Goal: Task Accomplishment & Management: Use online tool/utility

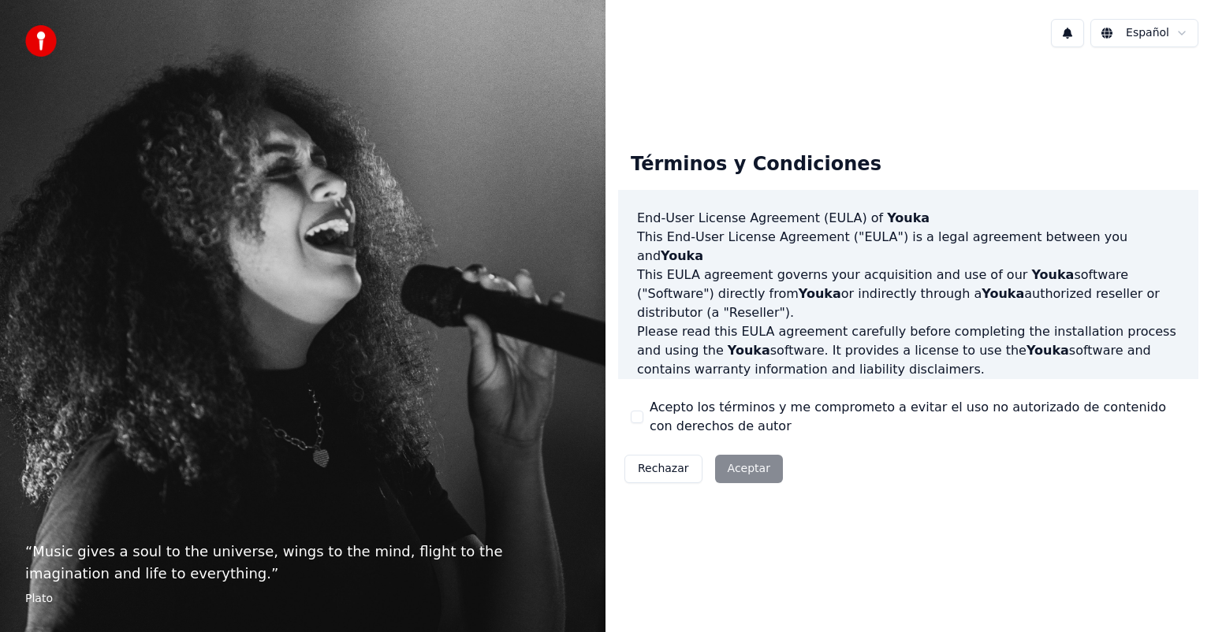
click at [634, 419] on button "Acepto los términos y me comprometo a evitar el uso no autorizado de contenido …" at bounding box center [637, 417] width 13 height 13
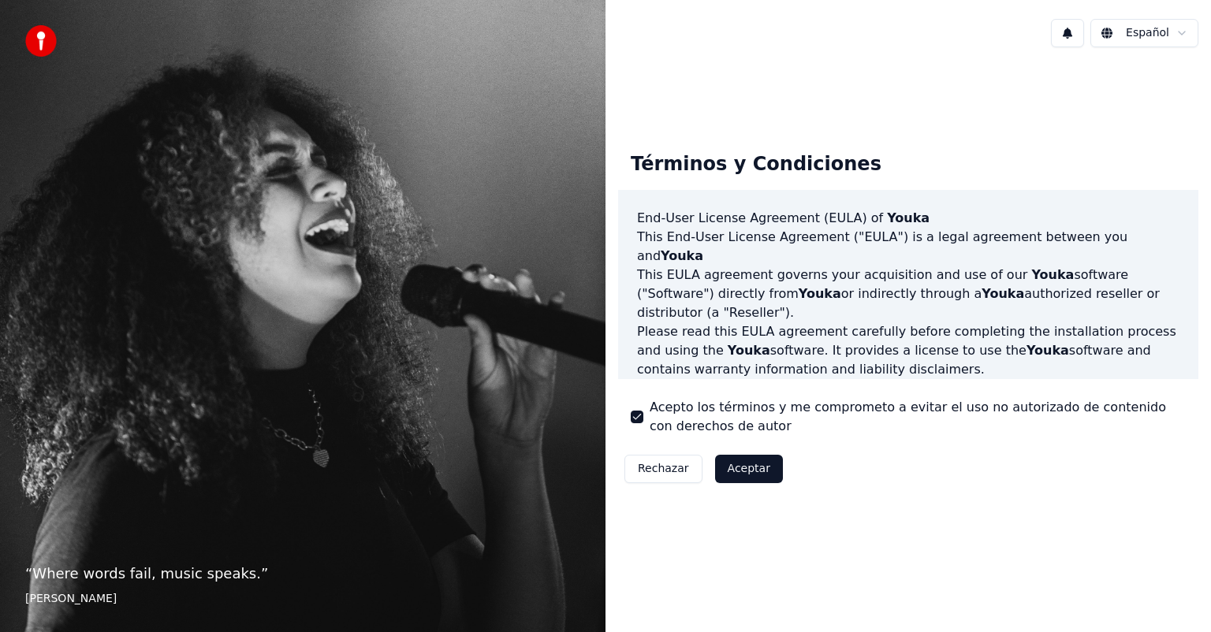
click at [735, 474] on button "Aceptar" at bounding box center [749, 469] width 68 height 28
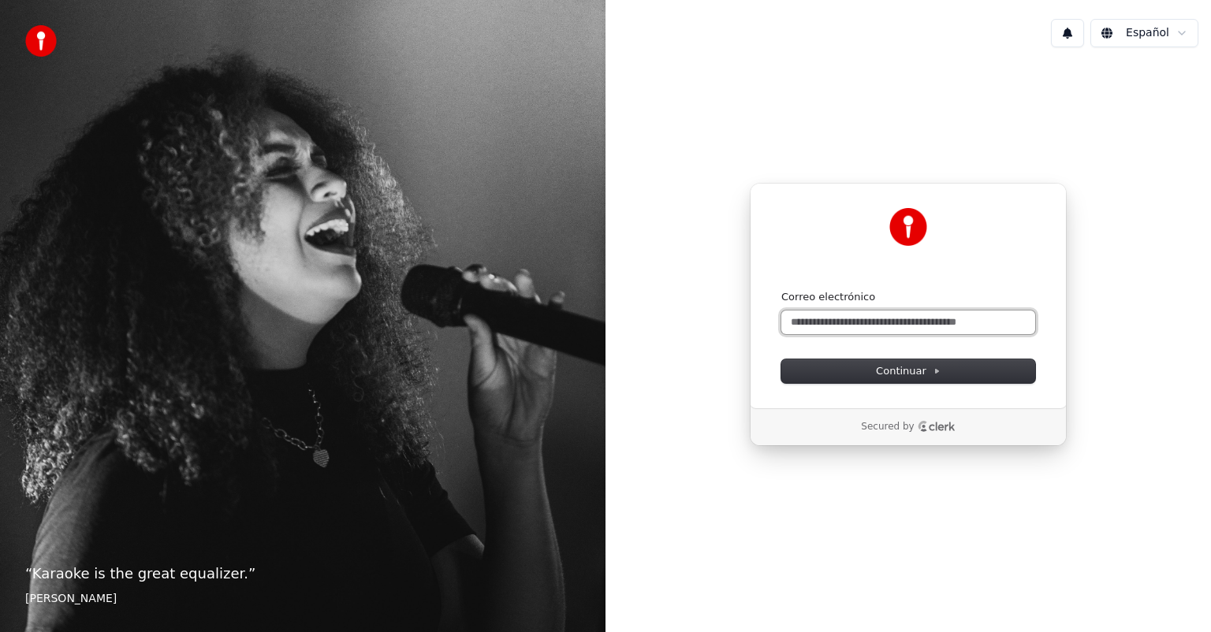
click at [861, 326] on input "Correo electrónico" at bounding box center [908, 323] width 254 height 24
click at [859, 327] on input "*********" at bounding box center [908, 323] width 254 height 24
click at [861, 325] on input "**********" at bounding box center [908, 323] width 254 height 24
click at [862, 322] on input "**********" at bounding box center [908, 323] width 254 height 24
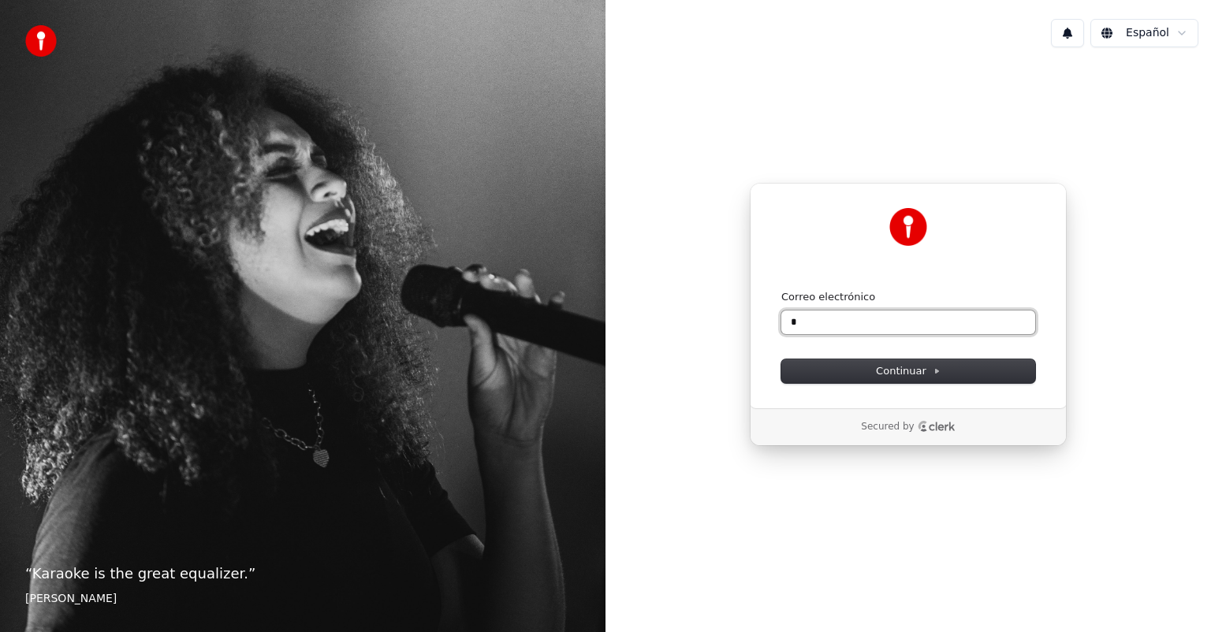
type input "**"
click at [862, 322] on input "**" at bounding box center [908, 323] width 254 height 24
click at [862, 323] on input "**" at bounding box center [908, 323] width 254 height 24
click at [781, 290] on button "submit" at bounding box center [781, 290] width 0 height 0
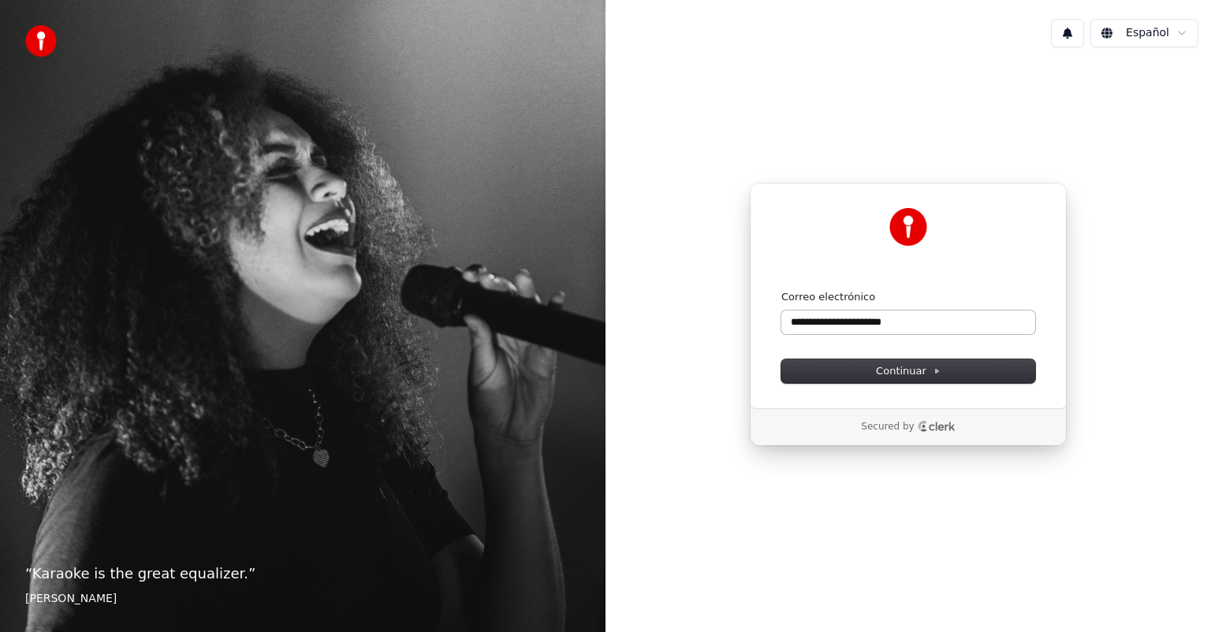
type input "**********"
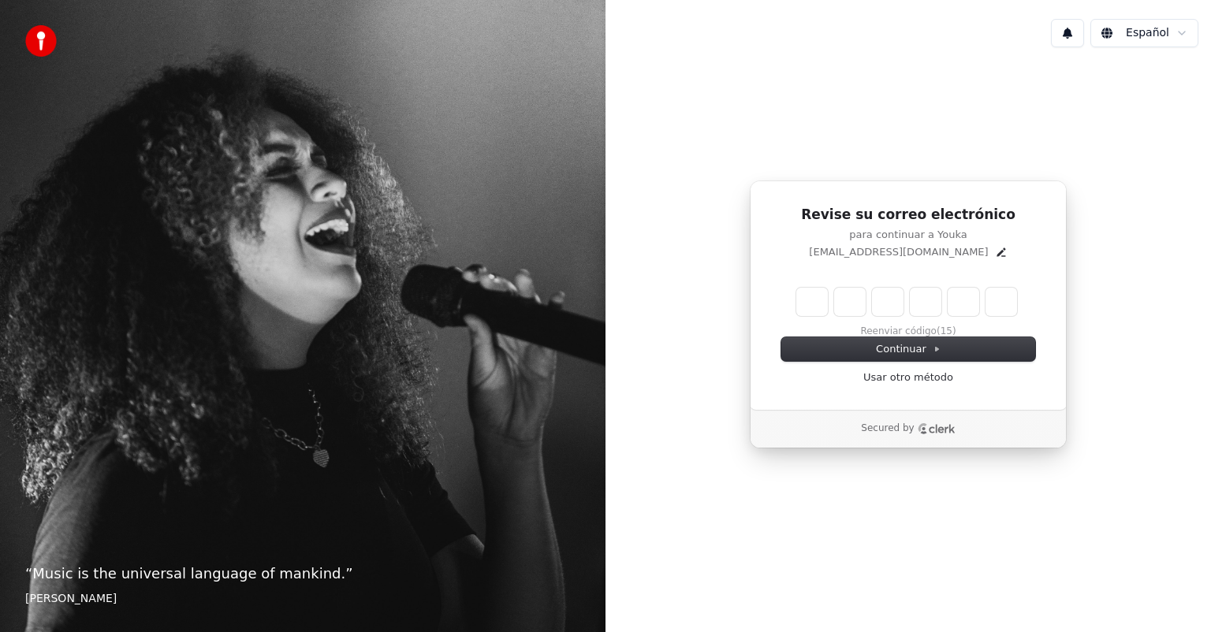
type input "*"
type input "**"
type input "*"
type input "***"
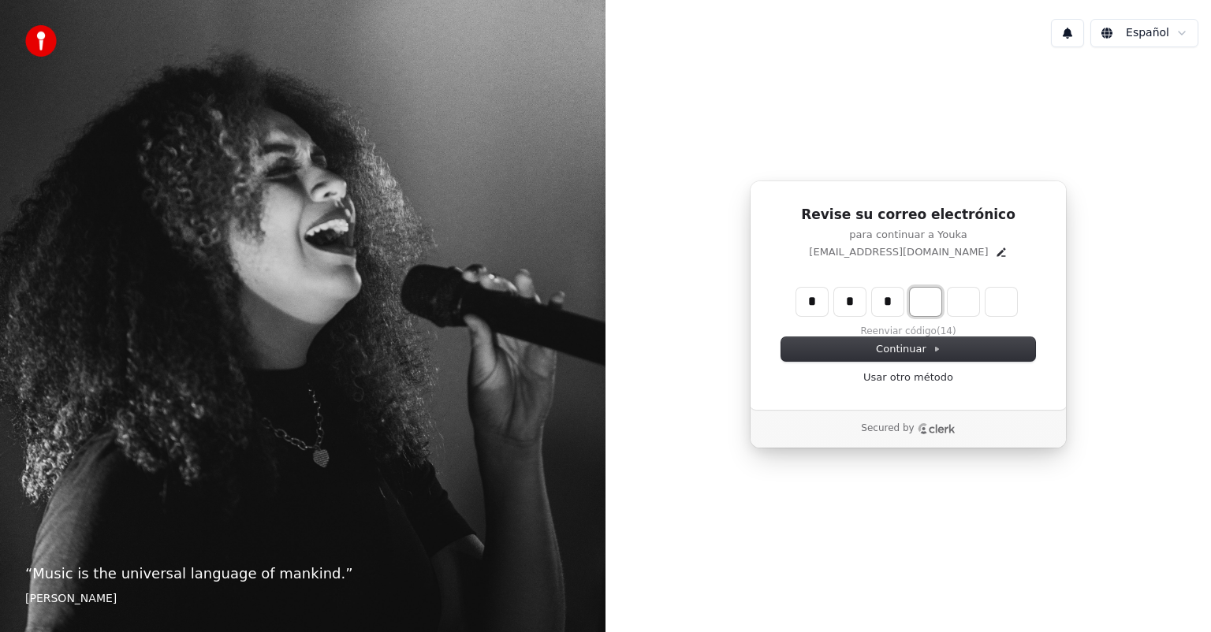
type input "*"
type input "****"
type input "*"
type input "******"
type input "*"
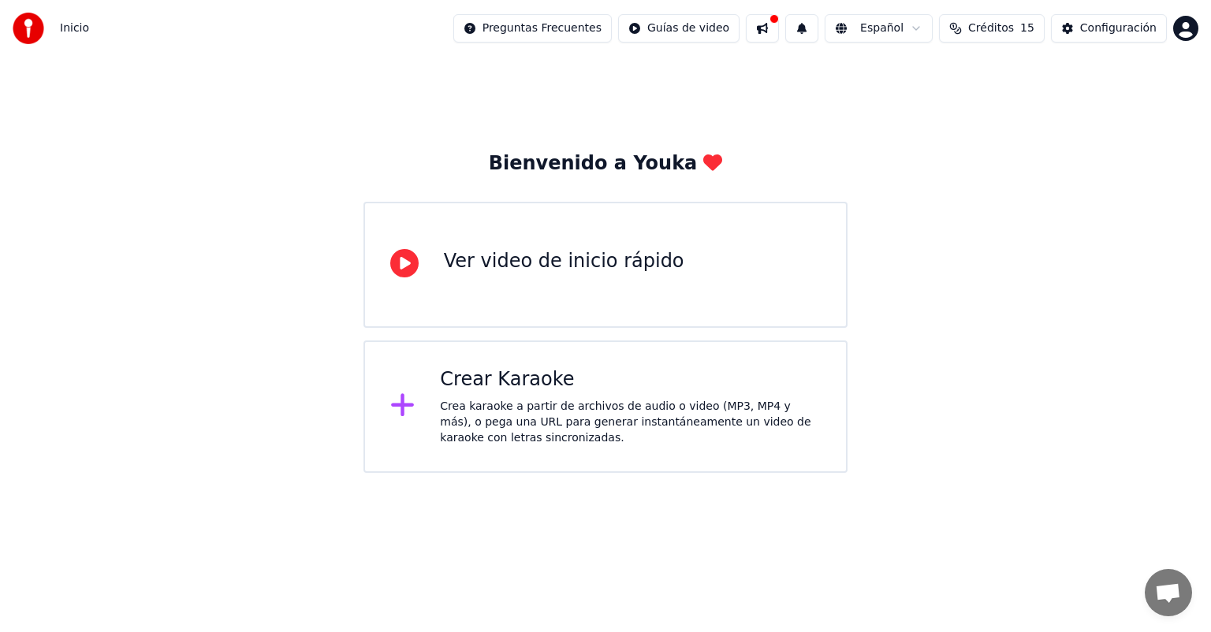
click at [536, 374] on div "Crear Karaoke" at bounding box center [630, 379] width 381 height 25
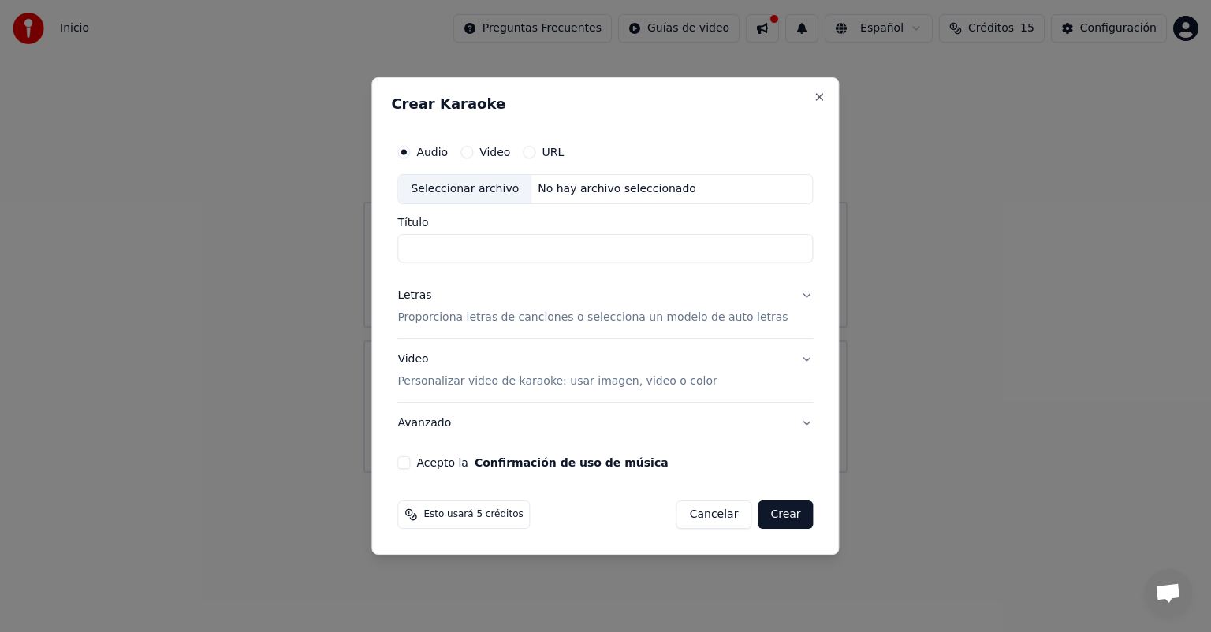
click at [510, 151] on label "Video" at bounding box center [494, 152] width 31 height 11
click at [473, 151] on button "Video" at bounding box center [466, 152] width 13 height 13
click at [514, 322] on p "Proporciona letras de canciones o selecciona un modelo de auto letras" at bounding box center [592, 318] width 390 height 16
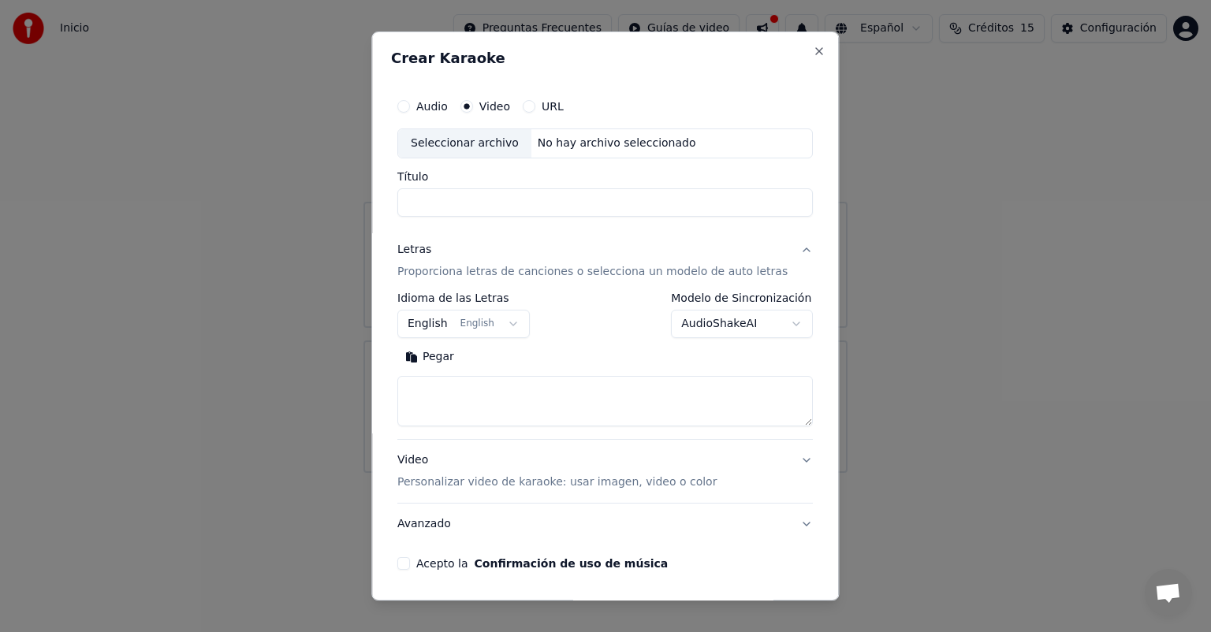
click at [783, 292] on button "Letras Proporciona letras de canciones o selecciona un modelo de auto letras" at bounding box center [604, 260] width 415 height 63
click at [785, 292] on label "Modelo de Sincronización" at bounding box center [743, 297] width 142 height 11
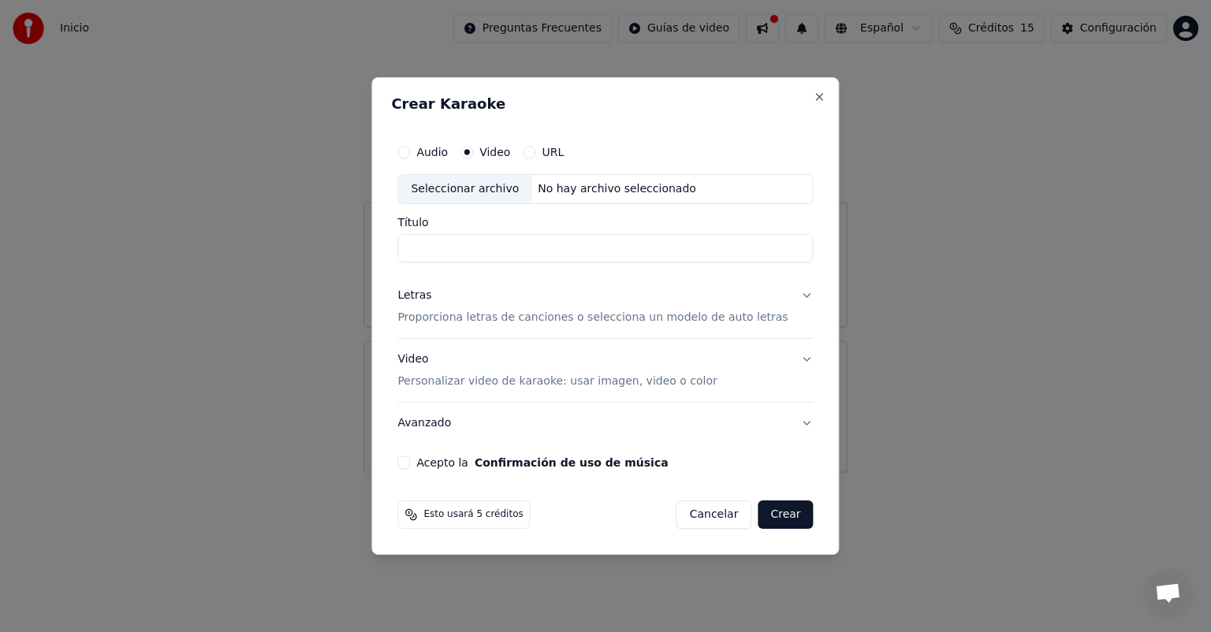
click at [784, 296] on button "Letras Proporciona letras de canciones o selecciona un modelo de auto letras" at bounding box center [604, 306] width 415 height 63
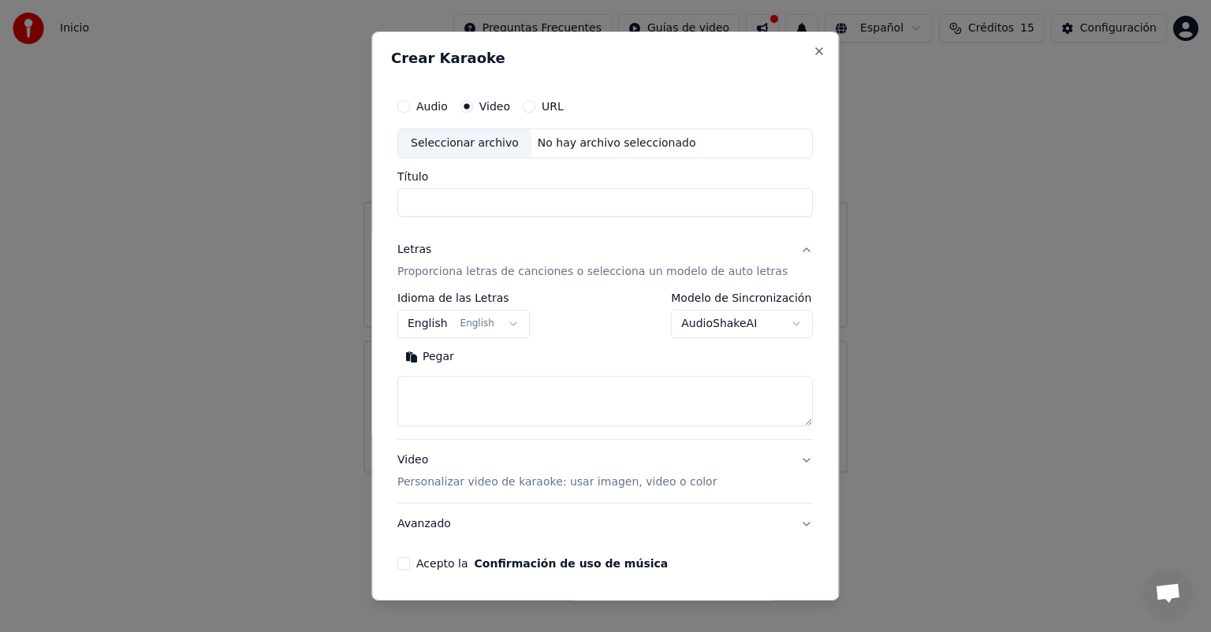
click at [510, 329] on button "English English" at bounding box center [463, 324] width 132 height 28
click at [517, 326] on body "**********" at bounding box center [605, 236] width 1211 height 473
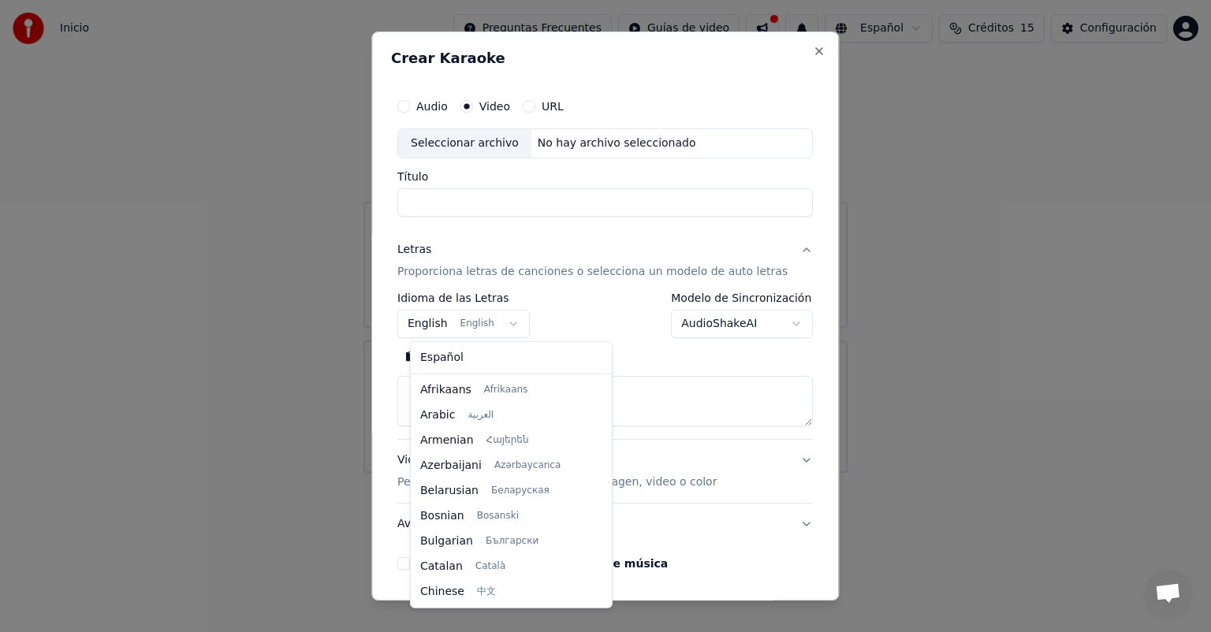
click at [517, 326] on body "**********" at bounding box center [605, 236] width 1211 height 473
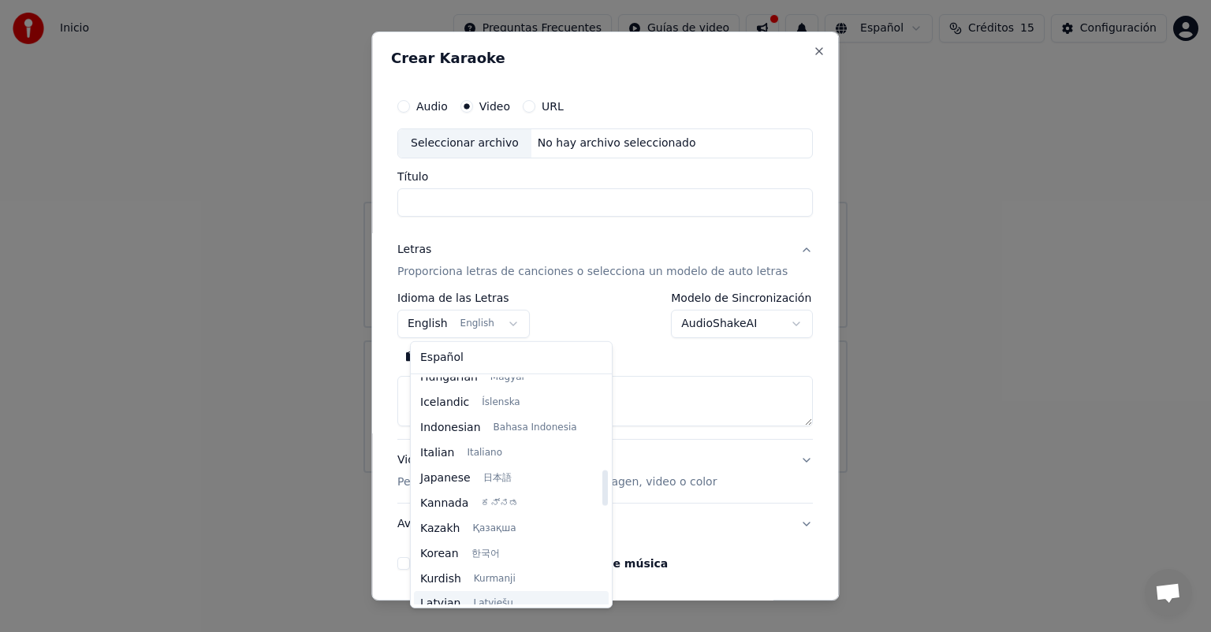
scroll to position [520, 0]
select select "**"
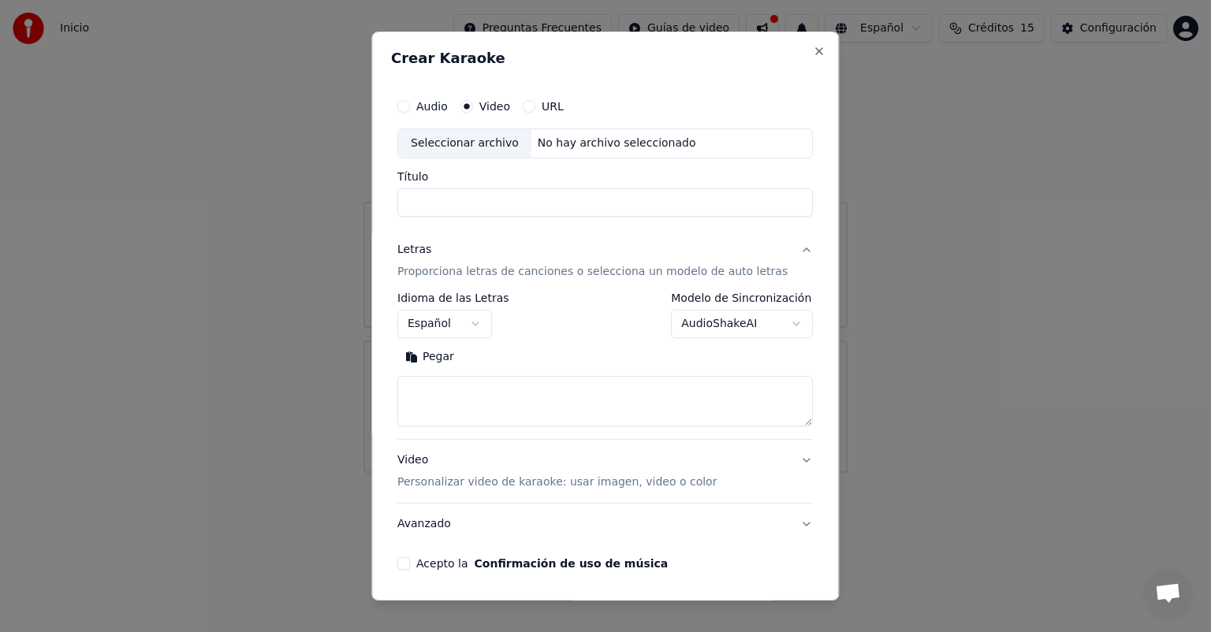
click at [524, 203] on input "Título" at bounding box center [604, 202] width 415 height 28
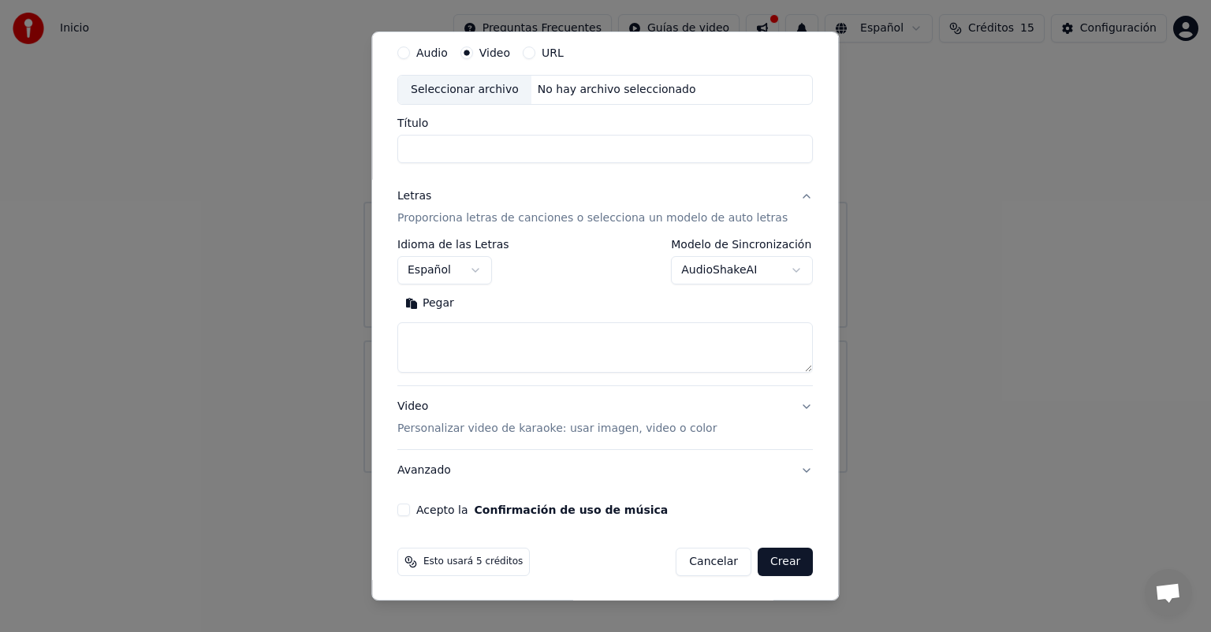
click at [543, 340] on textarea at bounding box center [604, 347] width 415 height 50
click at [546, 339] on textarea at bounding box center [604, 347] width 415 height 50
click at [442, 301] on button "Pegar" at bounding box center [429, 303] width 65 height 25
click at [770, 407] on button "Video Personalizar video de karaoke: usar imagen, video o color" at bounding box center [604, 417] width 415 height 63
type textarea "**********"
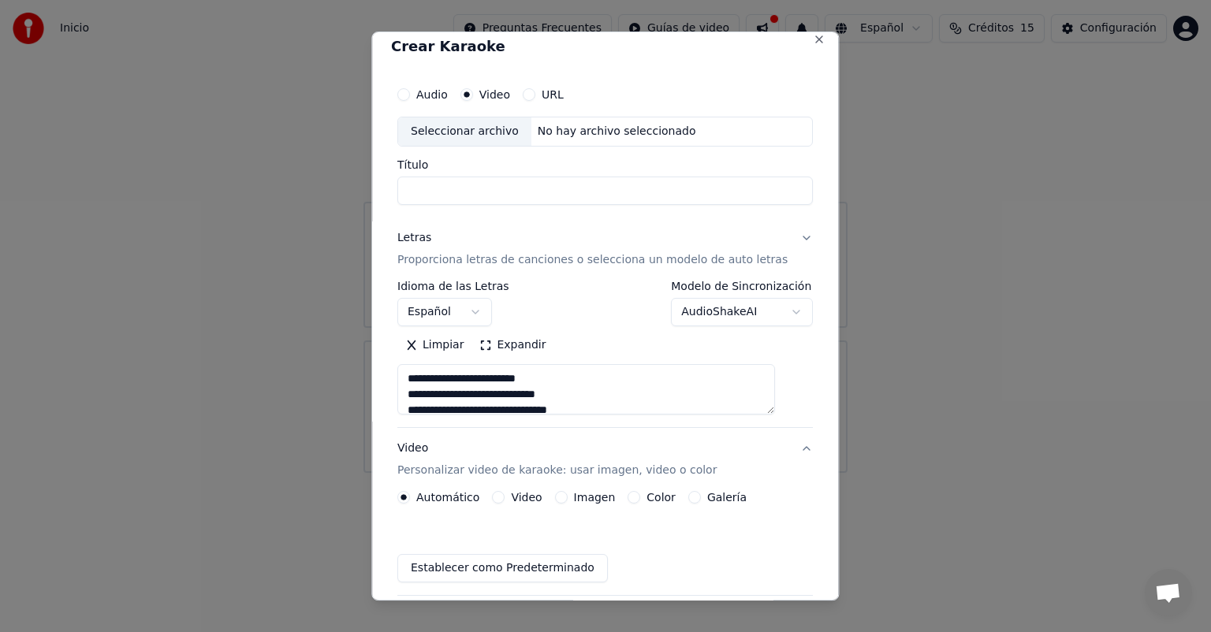
scroll to position [12, 0]
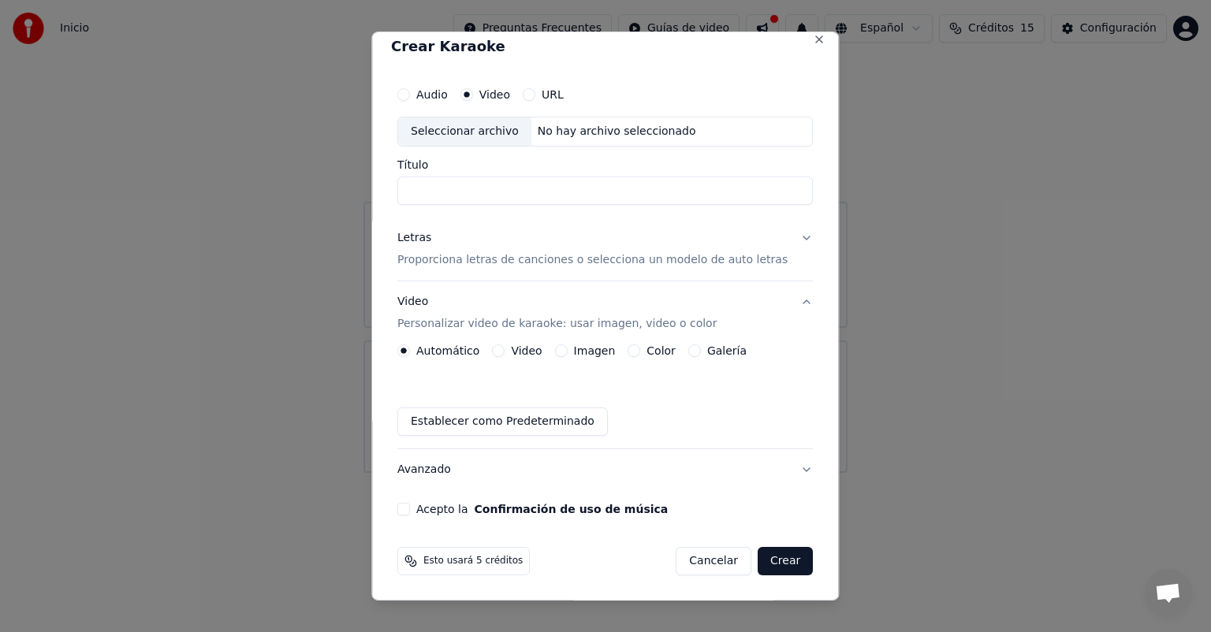
click at [410, 509] on button "Acepto la Confirmación de uso de música" at bounding box center [403, 509] width 13 height 13
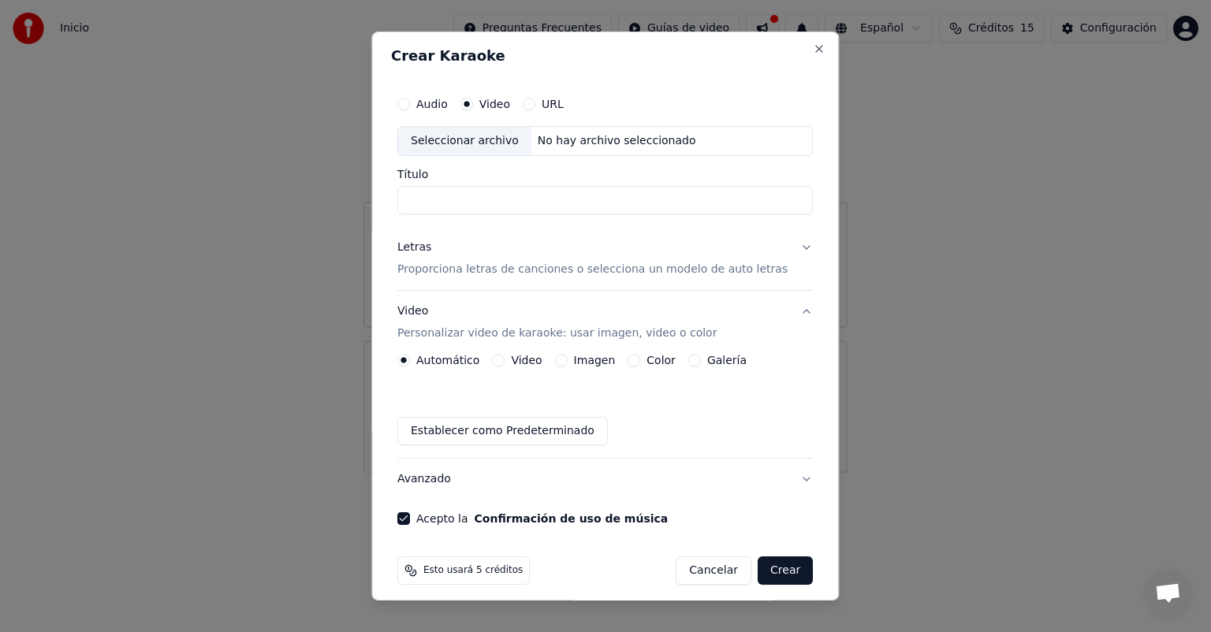
scroll to position [0, 0]
click at [780, 573] on button "Crear" at bounding box center [784, 573] width 55 height 28
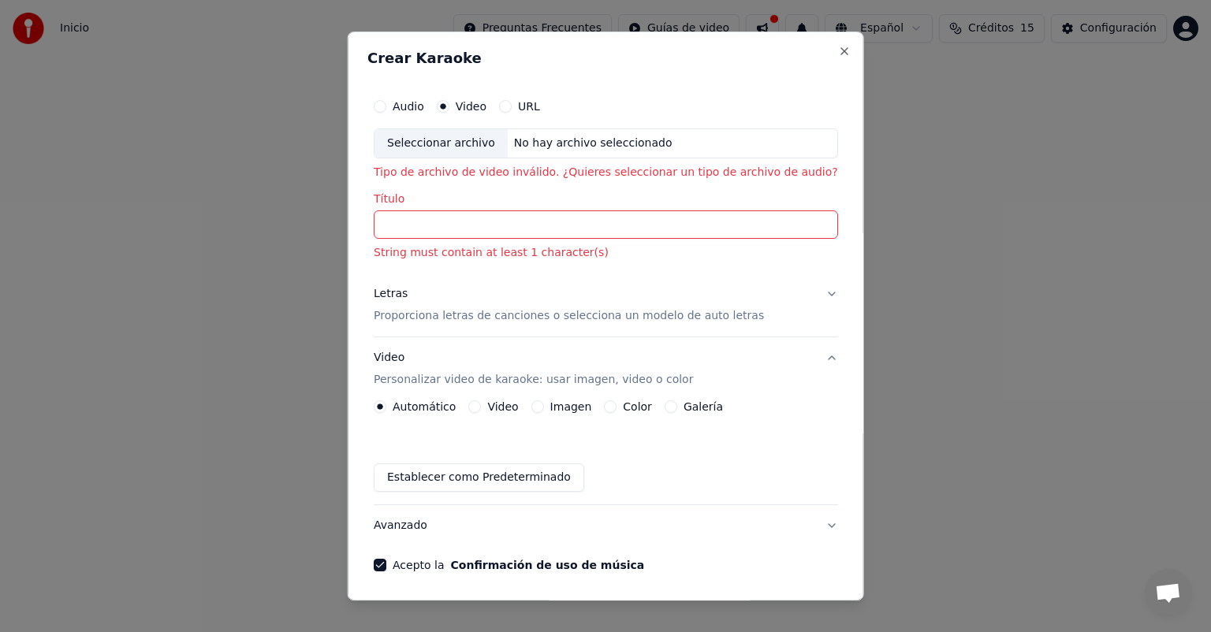
click at [489, 147] on div "Seleccionar archivo" at bounding box center [440, 143] width 133 height 28
click at [424, 102] on label "Audio" at bounding box center [409, 106] width 32 height 11
click at [386, 102] on button "Audio" at bounding box center [380, 106] width 13 height 13
click at [505, 155] on div "Seleccionar archivo" at bounding box center [440, 143] width 133 height 28
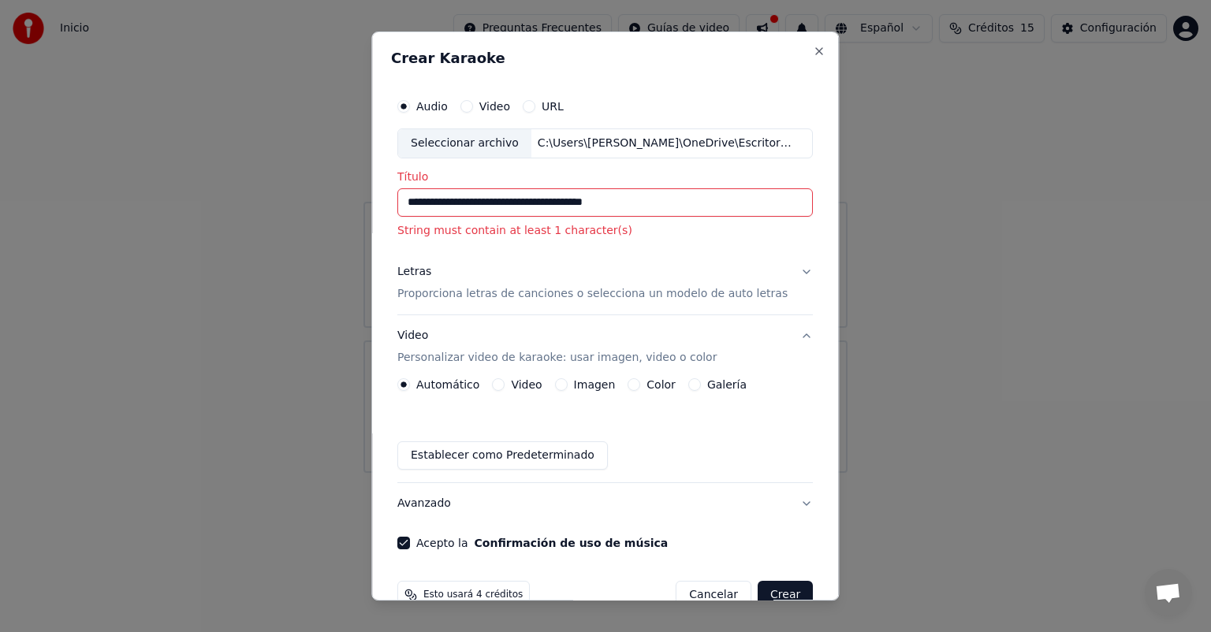
drag, startPoint x: 643, startPoint y: 200, endPoint x: 586, endPoint y: 202, distance: 56.8
click at [586, 202] on input "**********" at bounding box center [604, 202] width 415 height 28
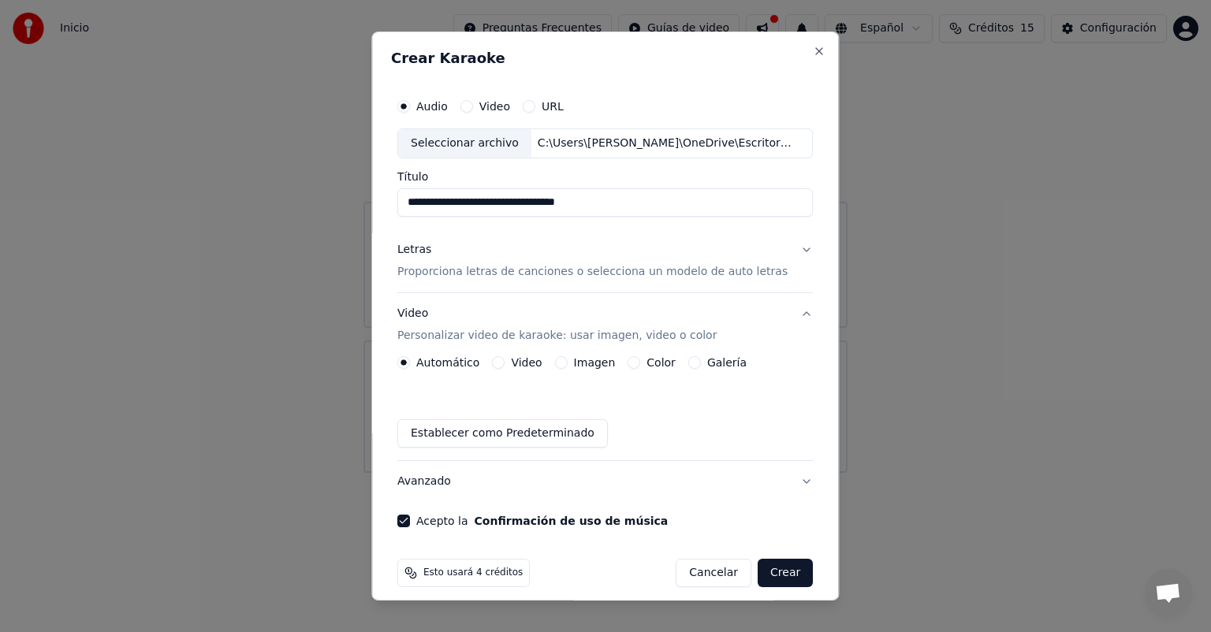
type input "**********"
click at [783, 251] on button "Letras Proporciona letras de canciones o selecciona un modelo de auto letras" at bounding box center [604, 260] width 415 height 63
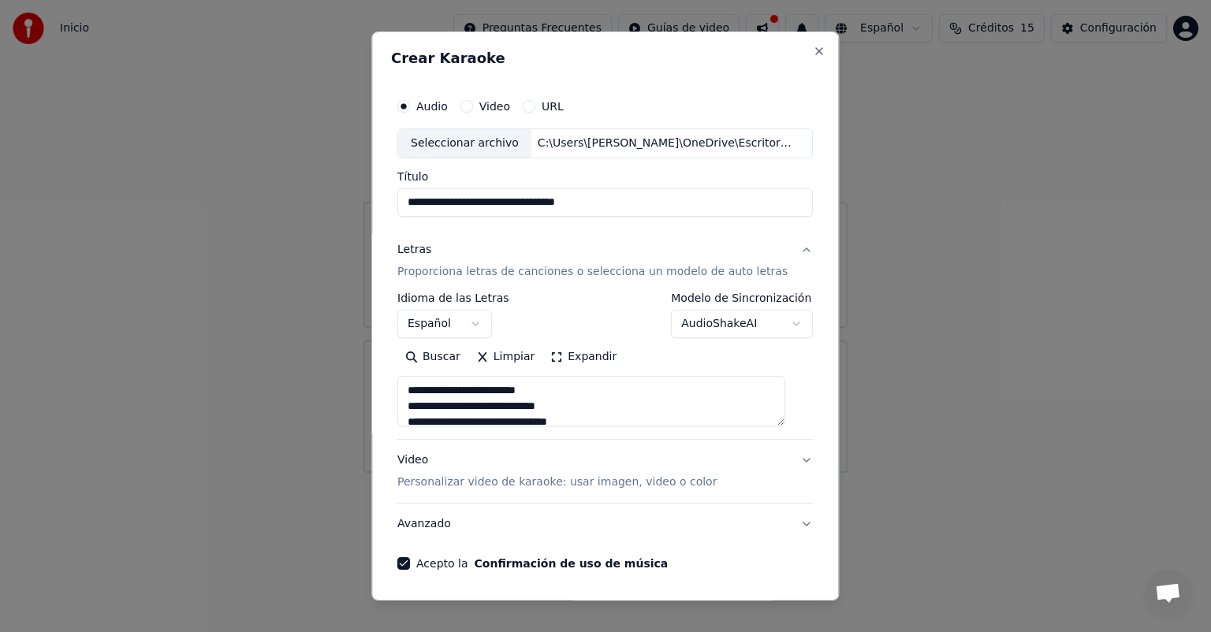
click at [489, 400] on textarea at bounding box center [591, 401] width 388 height 50
drag, startPoint x: 413, startPoint y: 388, endPoint x: 679, endPoint y: 567, distance: 320.7
click at [679, 567] on div "**********" at bounding box center [605, 330] width 428 height 492
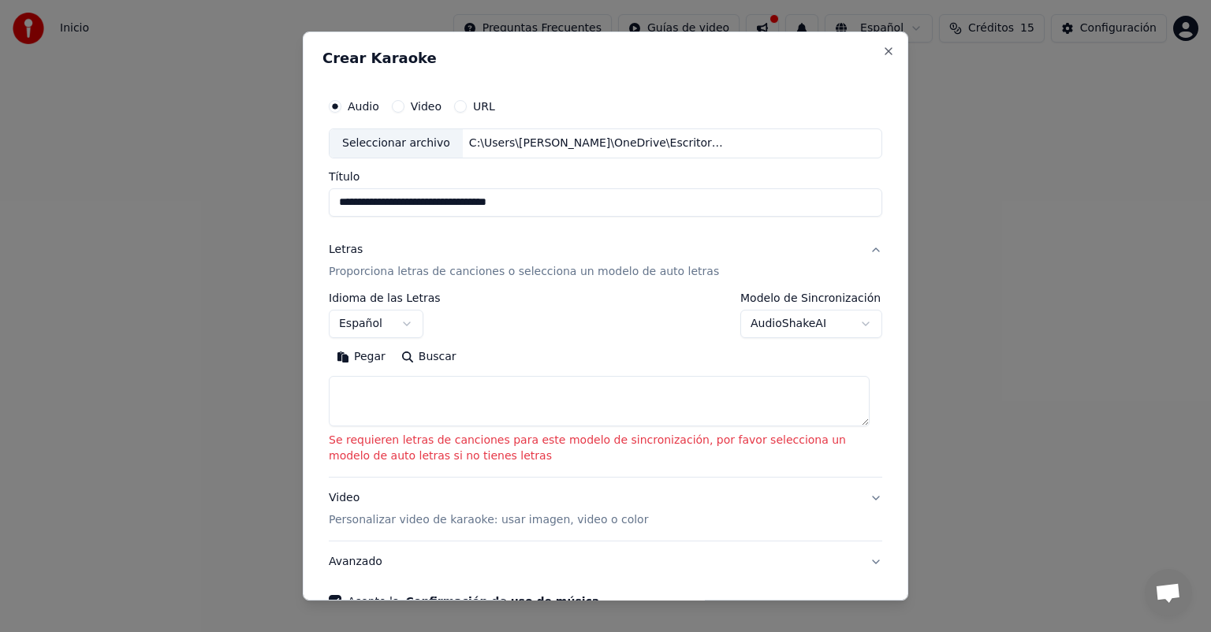
click at [456, 403] on textarea at bounding box center [599, 401] width 541 height 50
paste textarea "**********"
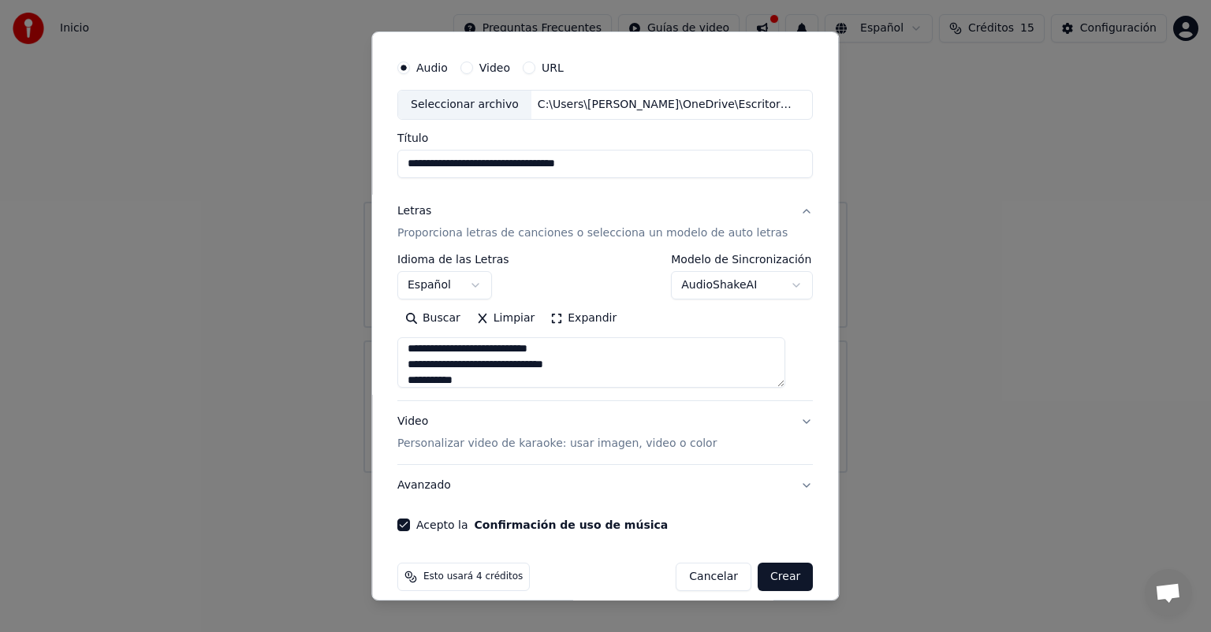
scroll to position [54, 0]
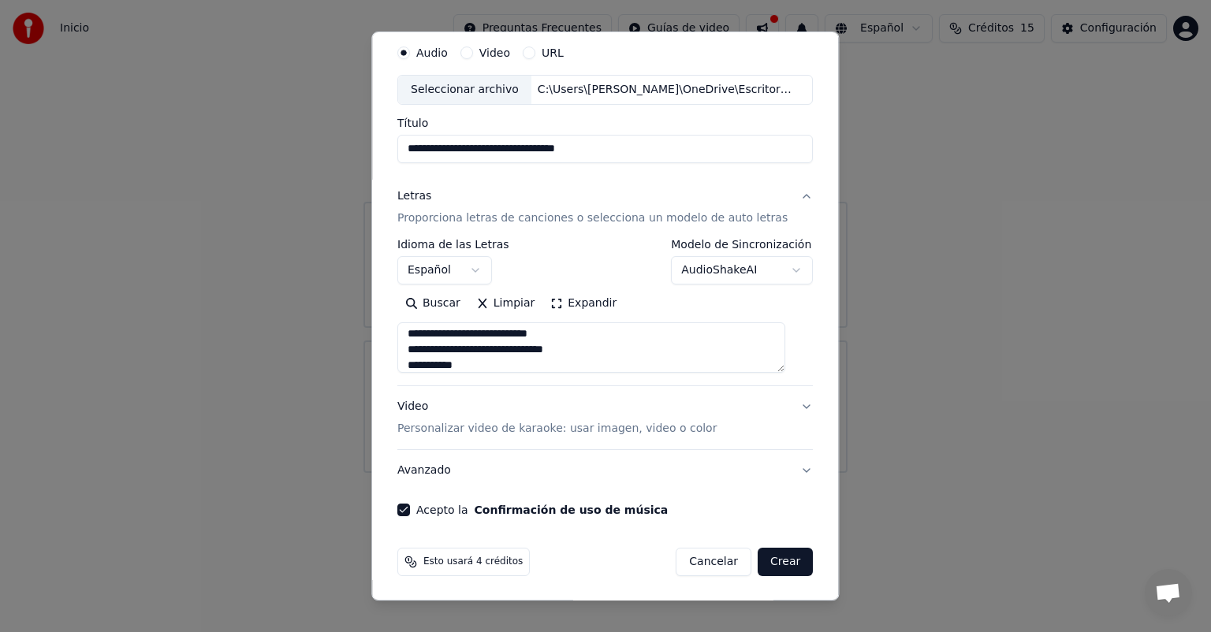
type textarea "**********"
click at [772, 564] on button "Crear" at bounding box center [784, 562] width 55 height 28
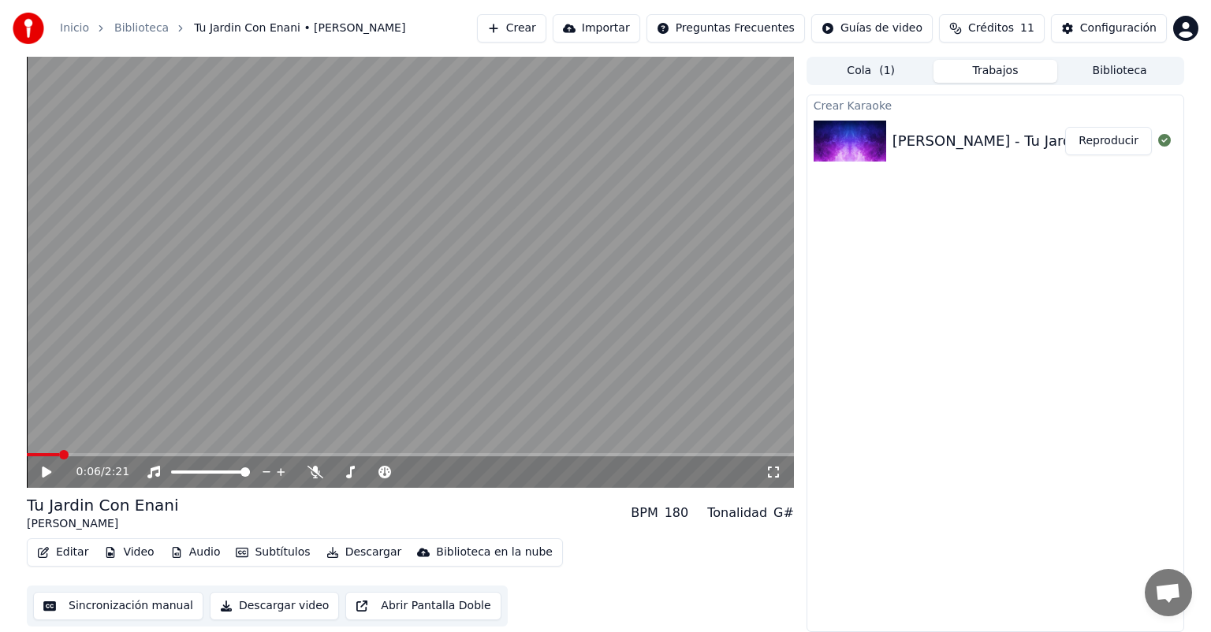
click at [59, 460] on span at bounding box center [63, 454] width 9 height 9
click at [39, 471] on icon at bounding box center [57, 472] width 37 height 13
click at [687, 512] on div "180" at bounding box center [676, 513] width 24 height 19
click at [685, 512] on div "180" at bounding box center [676, 513] width 24 height 19
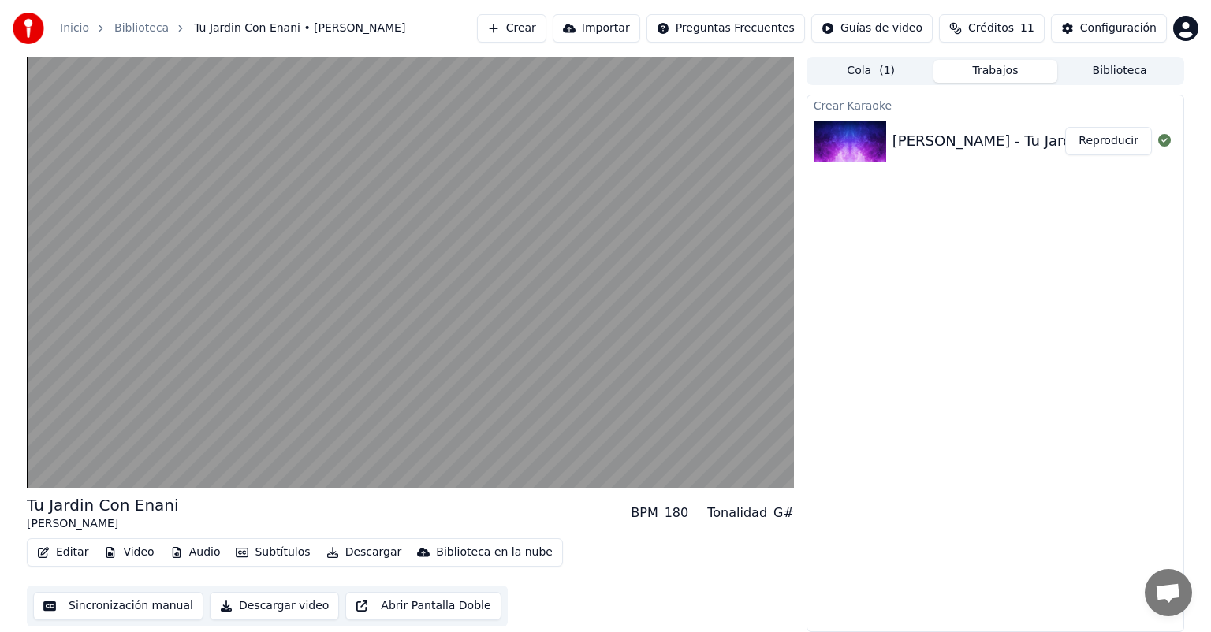
click at [47, 553] on icon "button" at bounding box center [43, 552] width 13 height 11
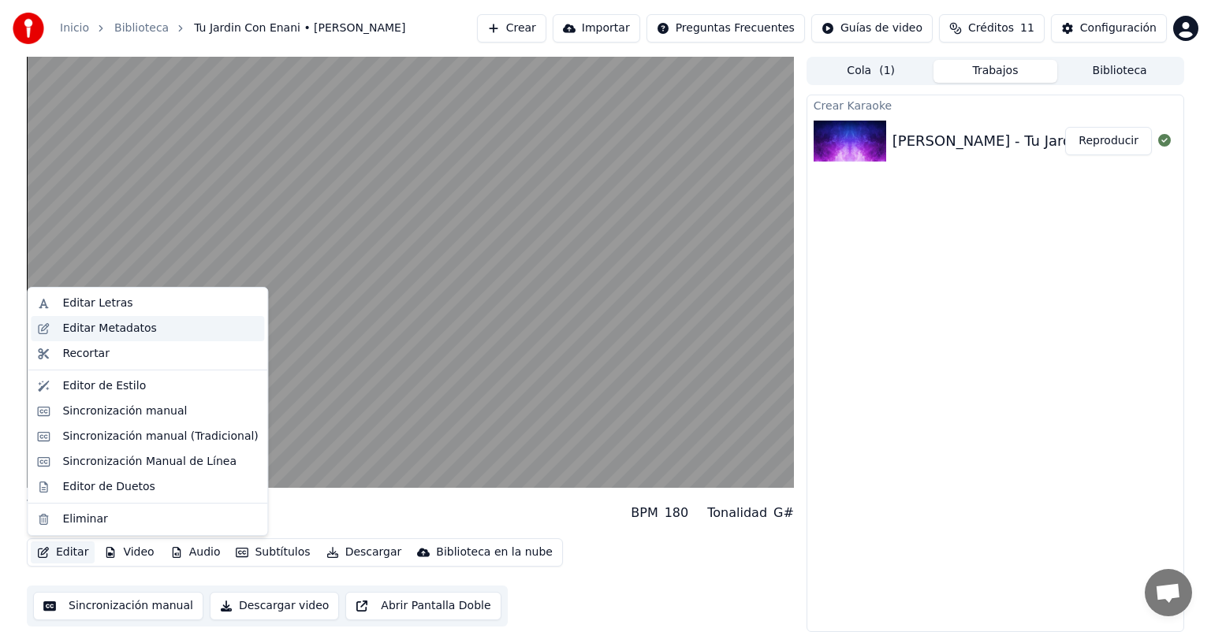
click at [93, 333] on div "Editar Metadatos" at bounding box center [109, 329] width 94 height 16
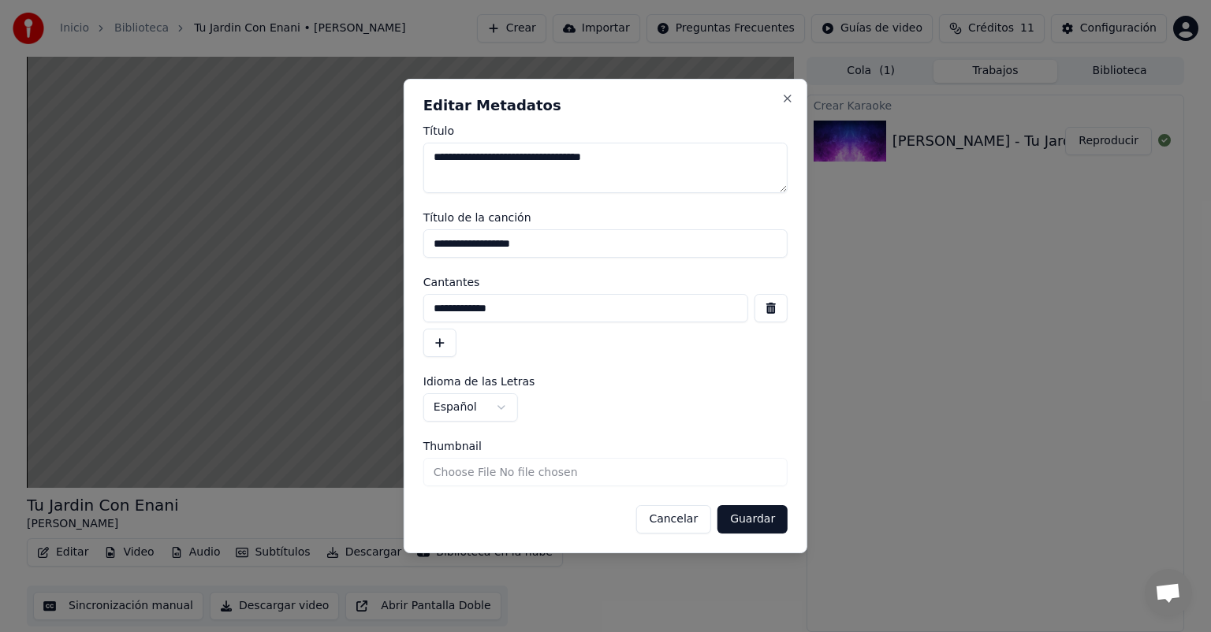
click at [680, 526] on button "Cancelar" at bounding box center [673, 519] width 76 height 28
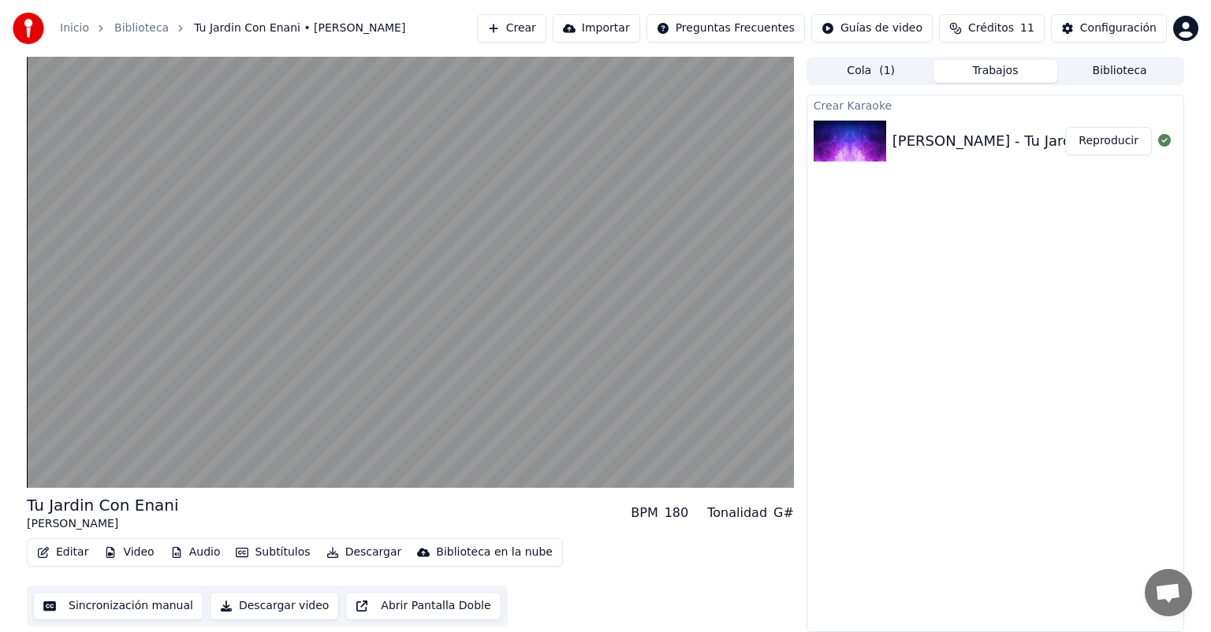
click at [109, 555] on icon "button" at bounding box center [110, 552] width 9 height 11
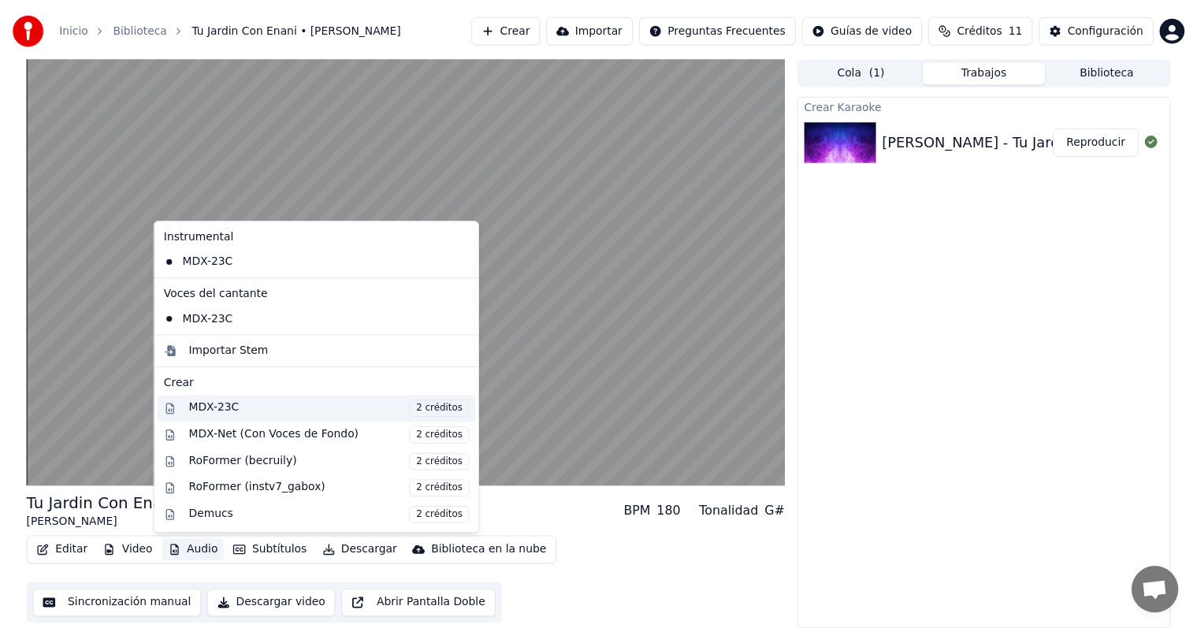
scroll to position [155, 0]
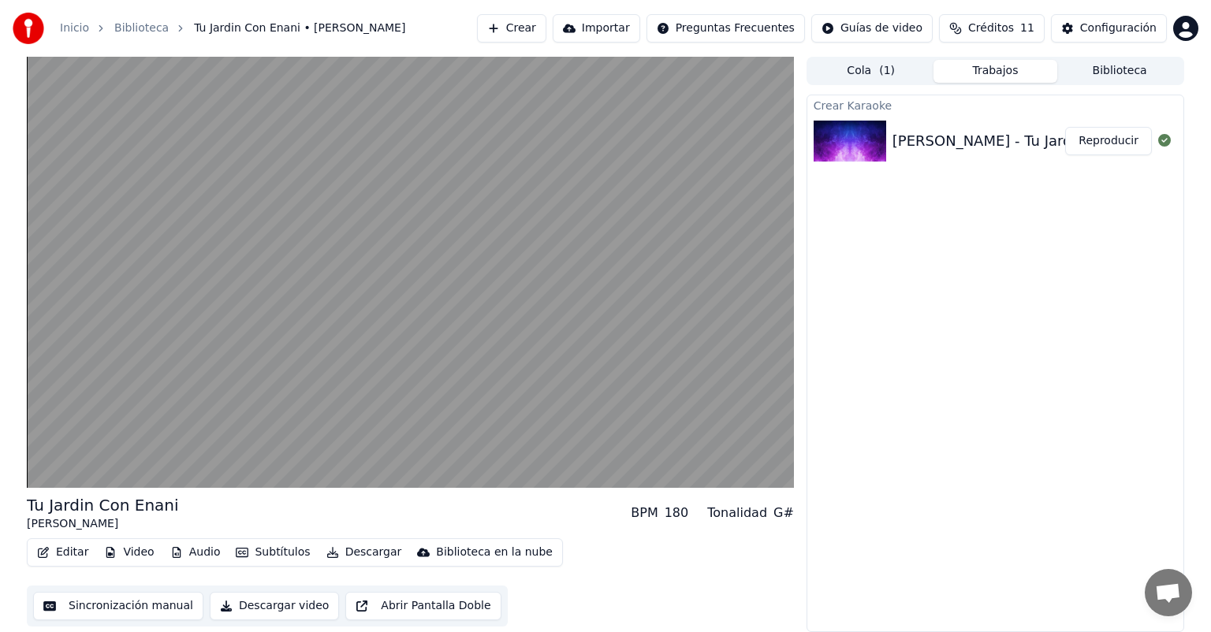
click at [372, 575] on div "Editar Video Audio Subtítulos Descargar Biblioteca en la nube Sincronización ma…" at bounding box center [410, 582] width 767 height 88
click at [142, 612] on button "Sincronización manual" at bounding box center [118, 606] width 170 height 28
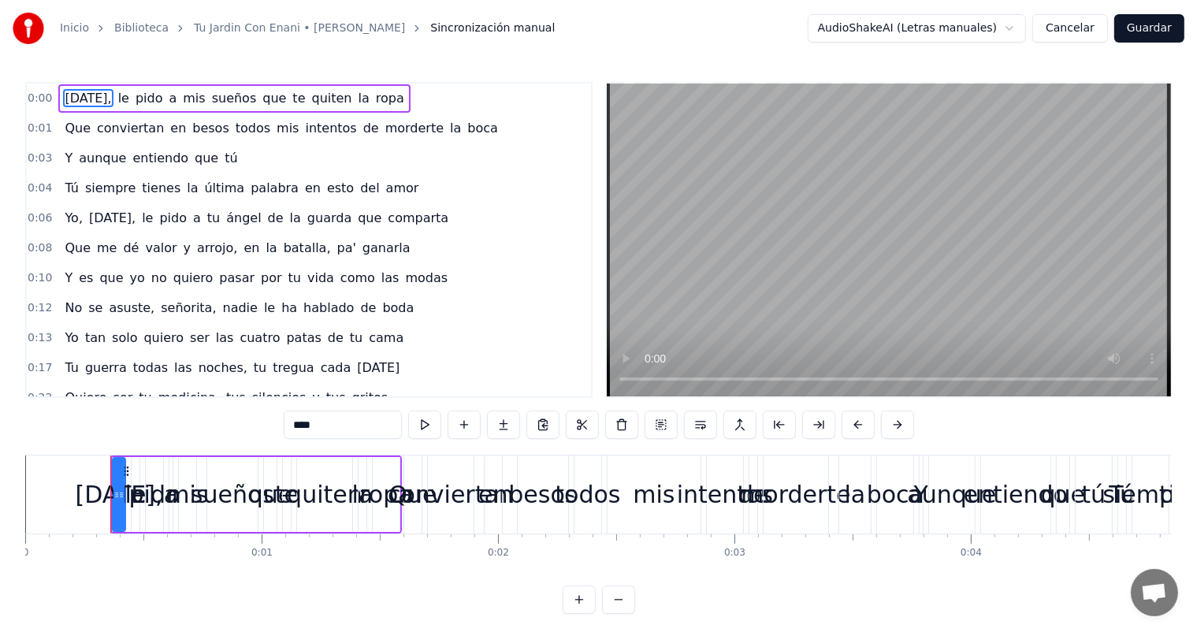
click at [1078, 28] on button "Cancelar" at bounding box center [1071, 28] width 76 height 28
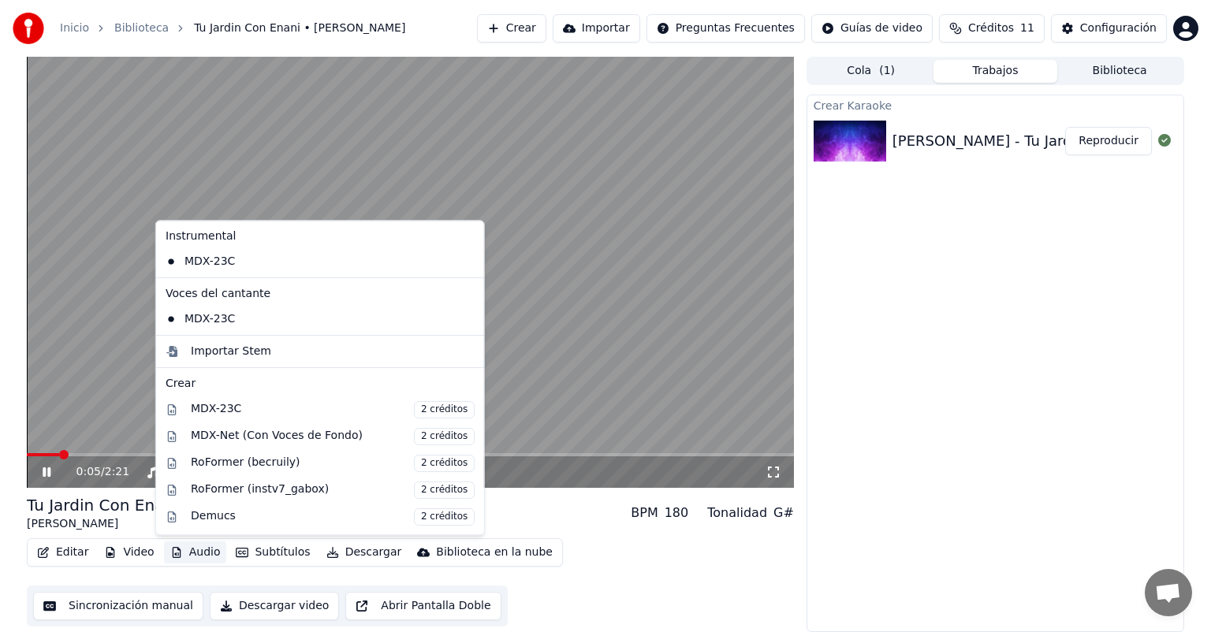
click at [205, 551] on button "Audio" at bounding box center [195, 552] width 63 height 22
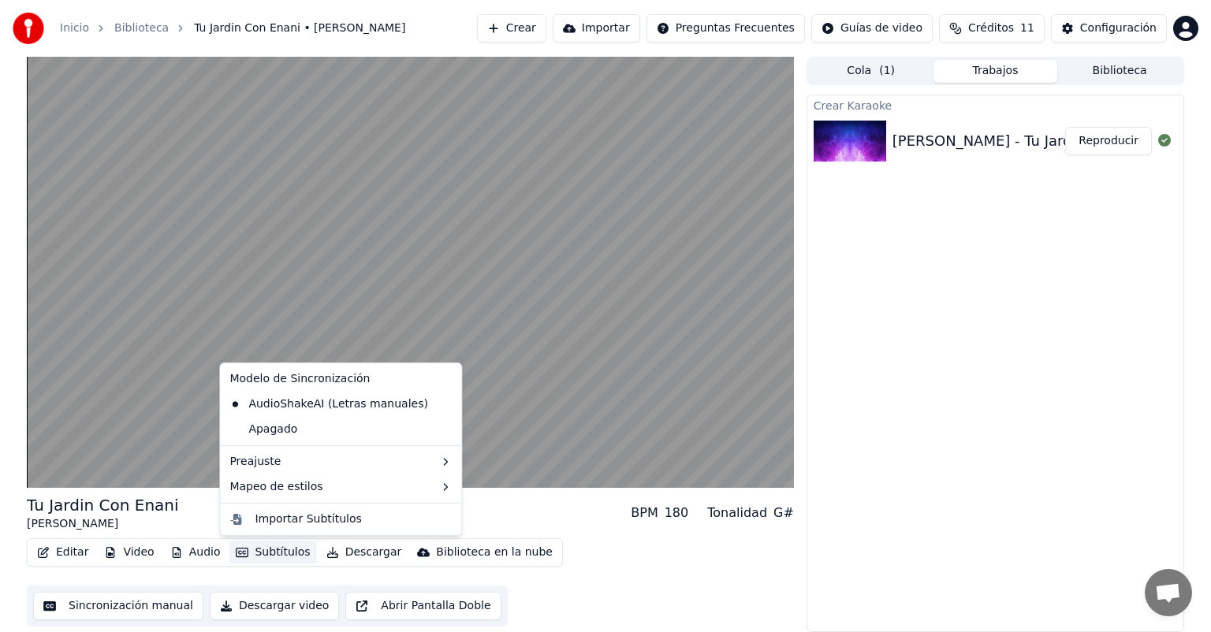
click at [103, 605] on button "Sincronización manual" at bounding box center [118, 606] width 170 height 28
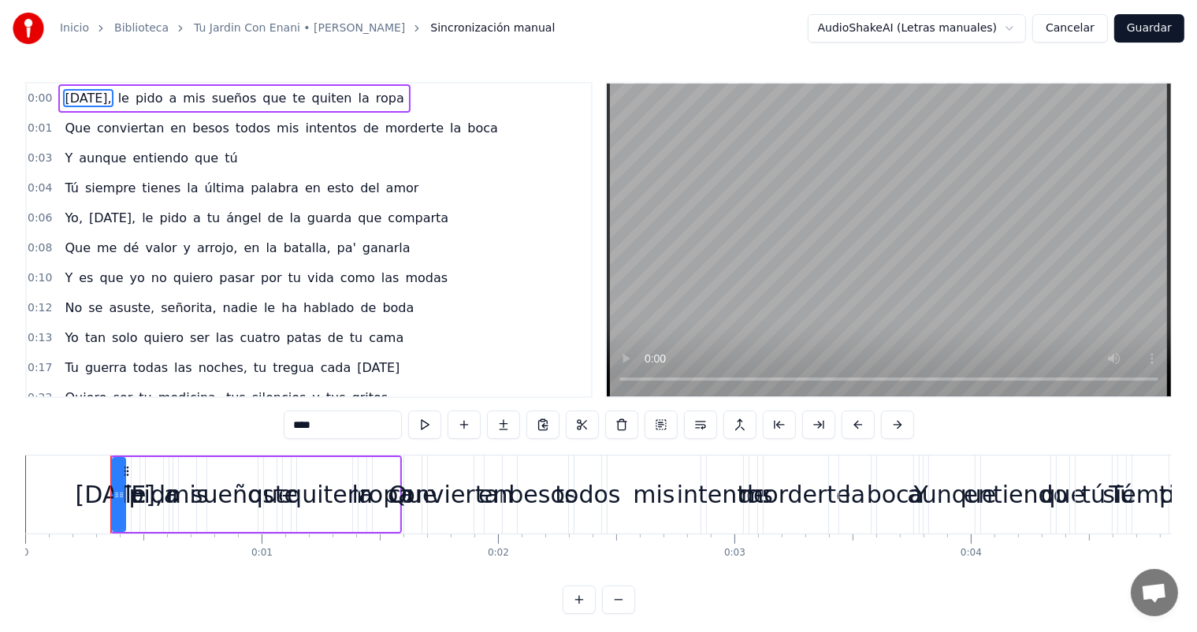
click at [303, 184] on span "en" at bounding box center [312, 188] width 19 height 18
type input "**"
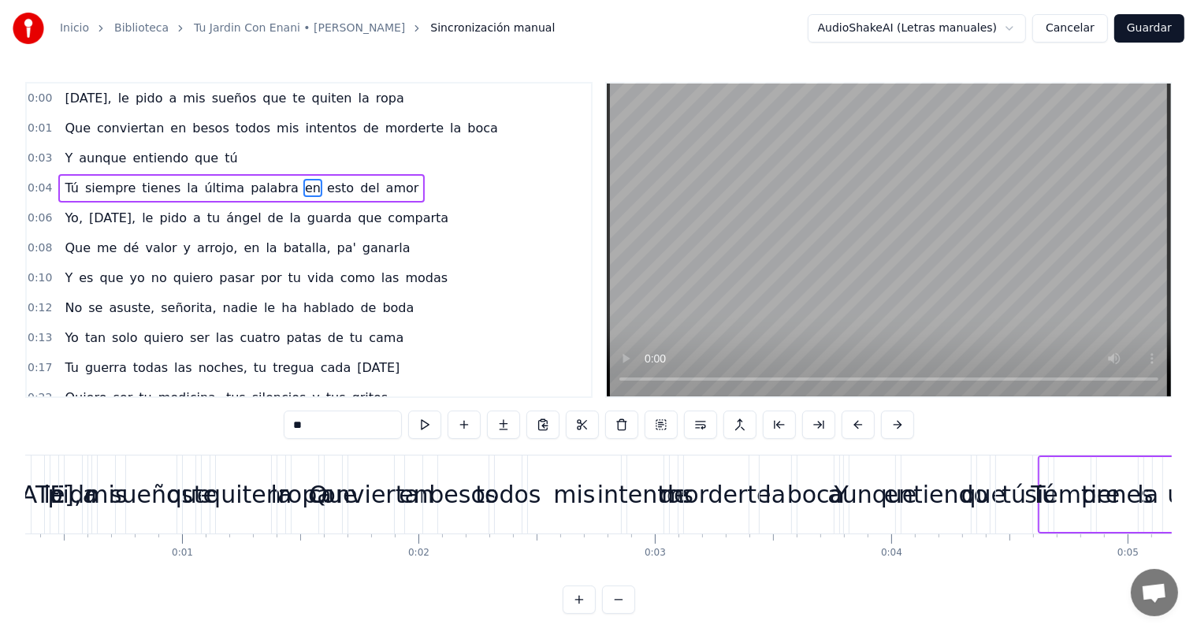
click at [242, 242] on span "en" at bounding box center [251, 248] width 19 height 18
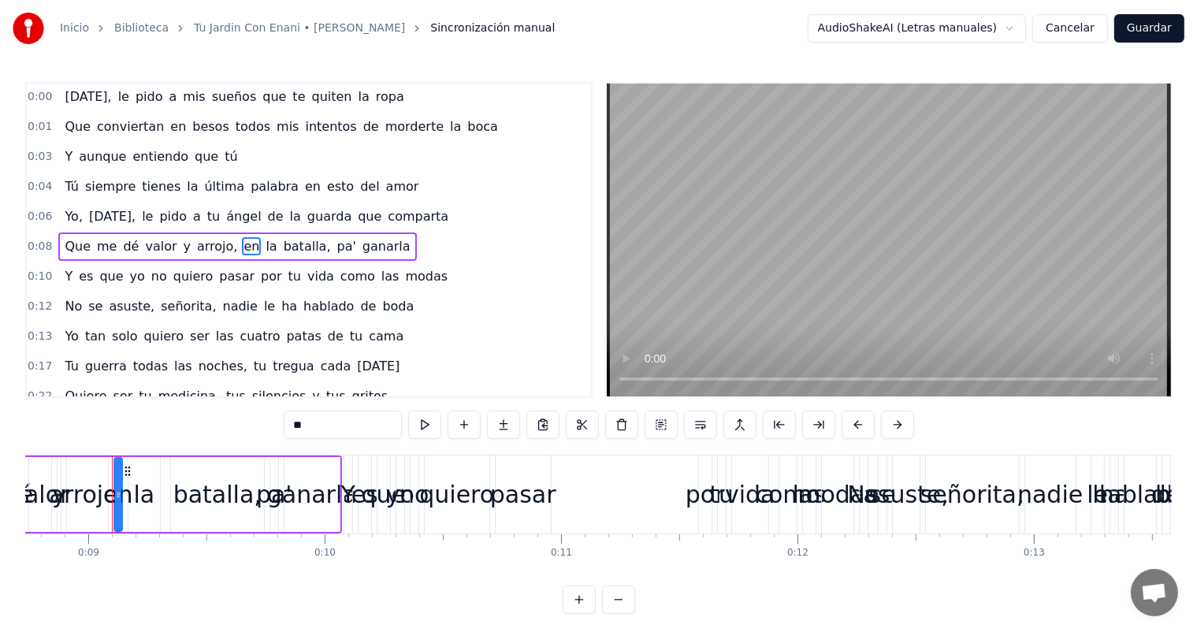
scroll to position [0, 2072]
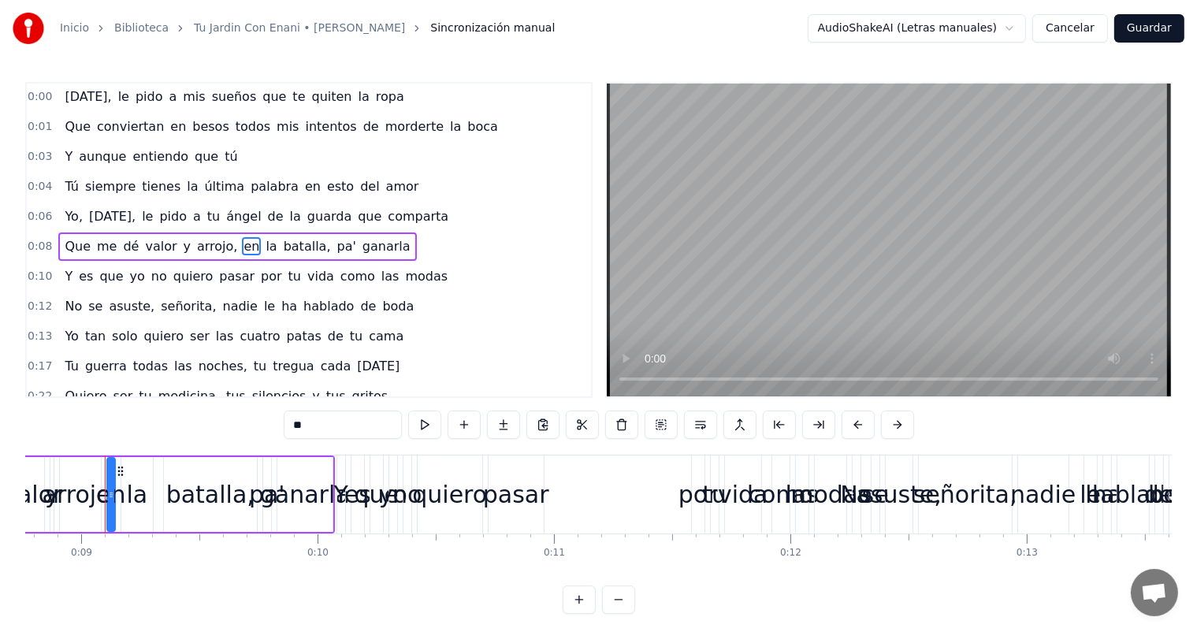
click at [183, 173] on div "Tú siempre tienes la última palabra en esto del amor" at bounding box center [241, 187] width 367 height 28
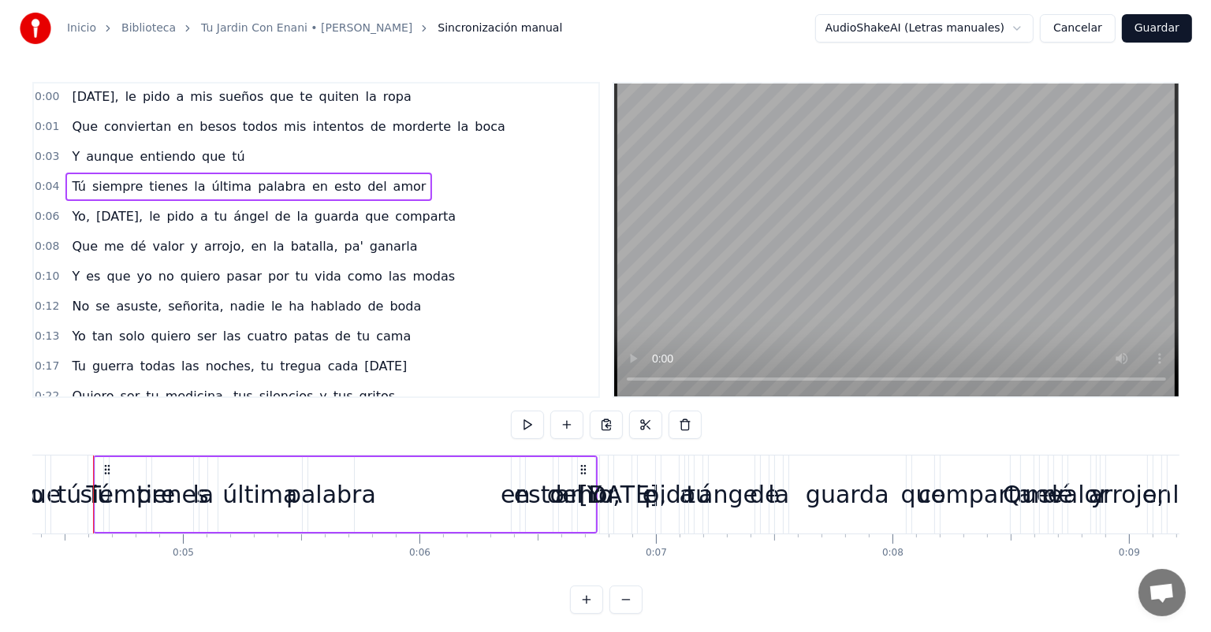
scroll to position [0, 1013]
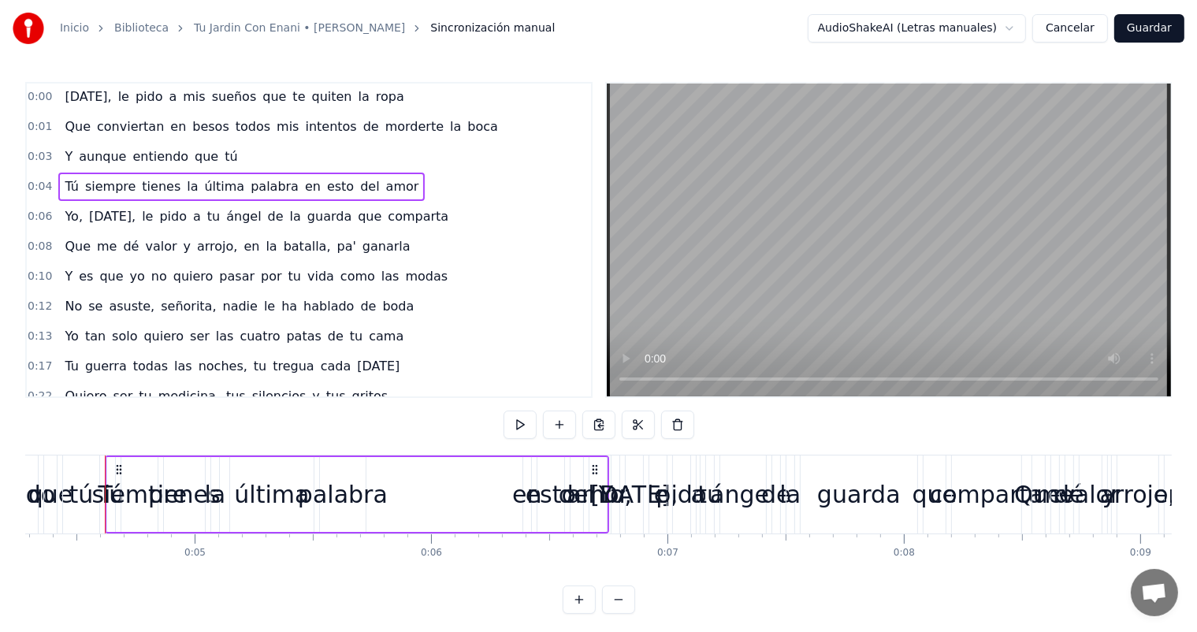
click at [1094, 32] on button "Cancelar" at bounding box center [1071, 28] width 76 height 28
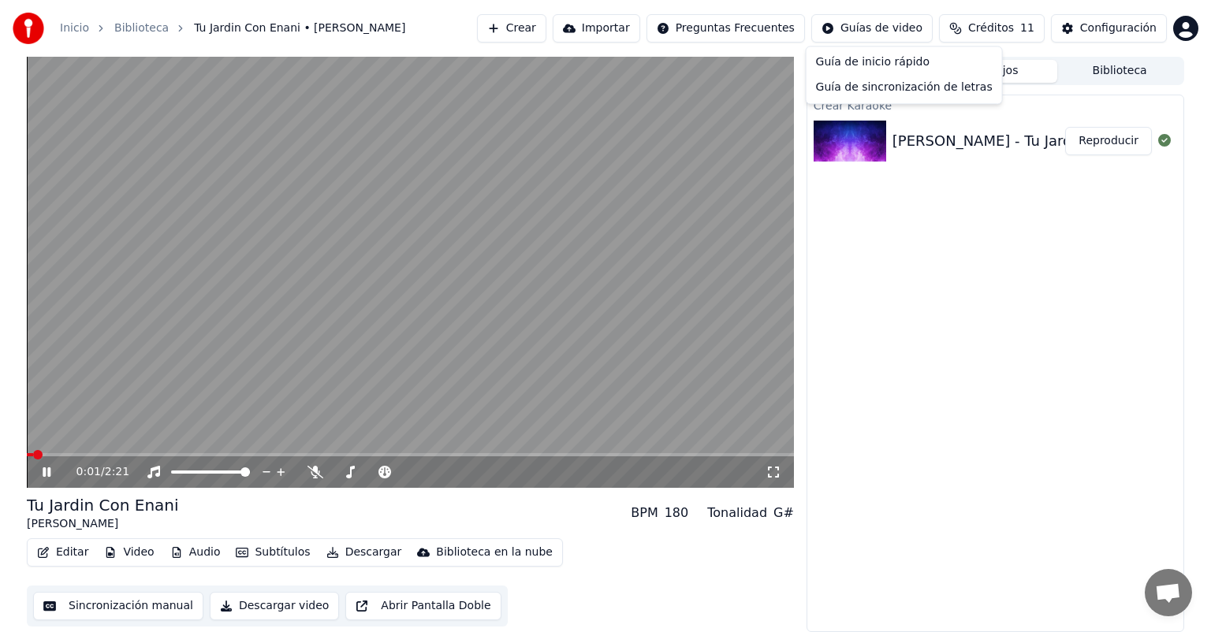
click at [917, 29] on html "Inicio Biblioteca Tu Jardin Con Enani • Matias Valdez Crear Importar Preguntas …" at bounding box center [605, 316] width 1211 height 632
click at [902, 273] on html "Inicio Biblioteca Tu Jardin Con Enani • Matias Valdez Crear Importar Preguntas …" at bounding box center [605, 316] width 1211 height 632
click at [915, 281] on div "Crear Karaoke Matias Valdez - Tu Jardin Con Enani¿' Reproducir" at bounding box center [995, 364] width 378 height 538
click at [689, 517] on div "180" at bounding box center [676, 513] width 24 height 19
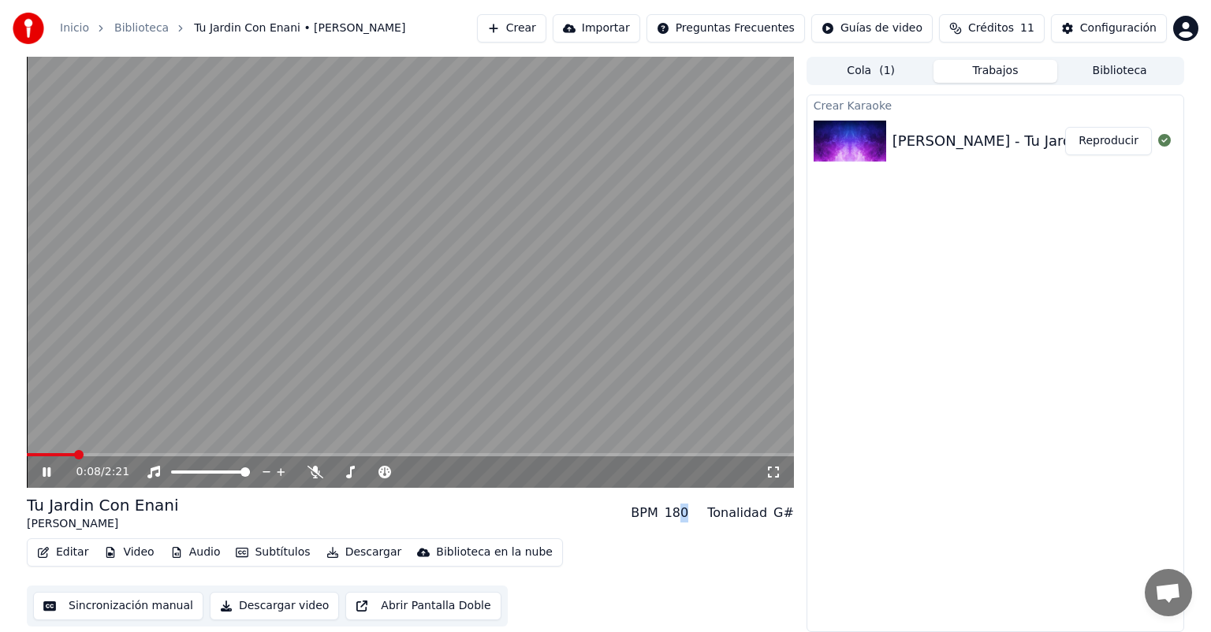
click at [689, 517] on div "180" at bounding box center [676, 513] width 24 height 19
click at [650, 517] on div "BPM" at bounding box center [644, 513] width 27 height 19
click at [195, 550] on button "Audio" at bounding box center [195, 552] width 63 height 22
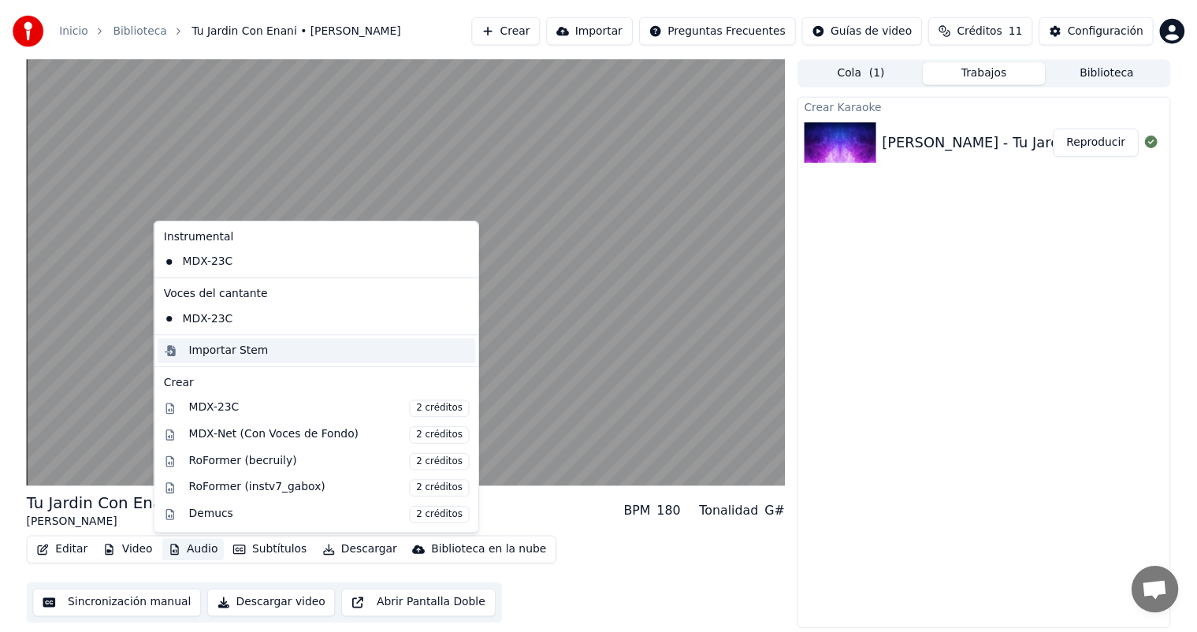
scroll to position [155, 0]
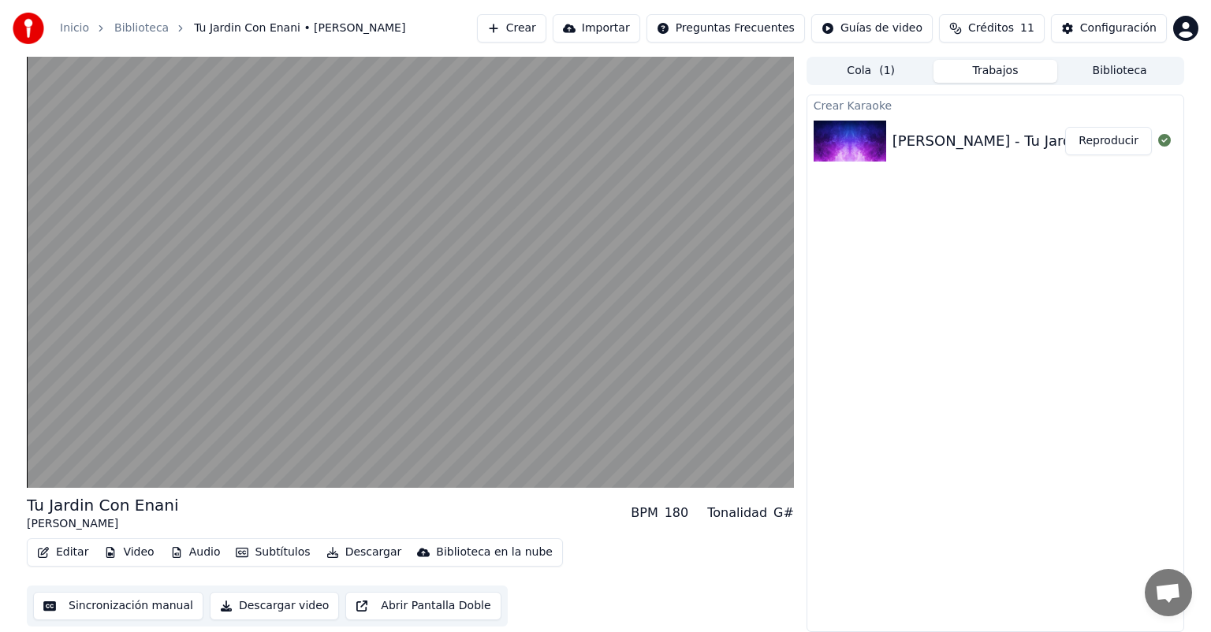
click at [162, 575] on div "Editar Video Audio Subtítulos Descargar Biblioteca en la nube Sincronización ma…" at bounding box center [410, 582] width 767 height 88
click at [132, 599] on button "Sincronización manual" at bounding box center [118, 606] width 170 height 28
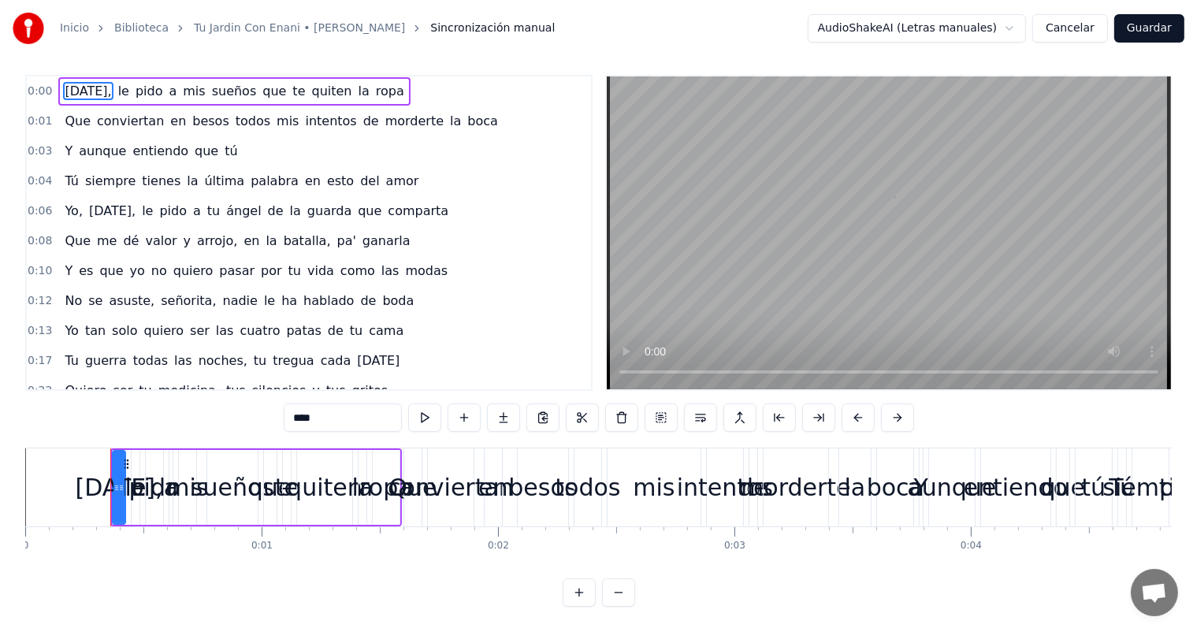
scroll to position [20, 0]
click at [1095, 17] on button "Cancelar" at bounding box center [1071, 28] width 76 height 28
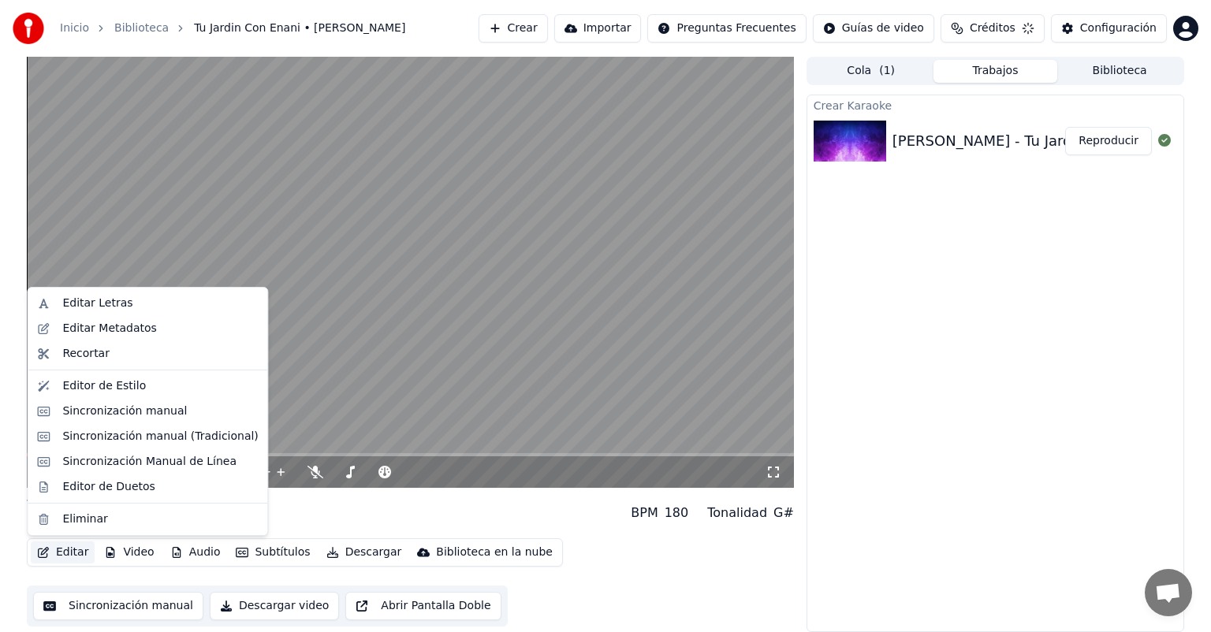
click at [81, 551] on button "Editar" at bounding box center [63, 552] width 64 height 22
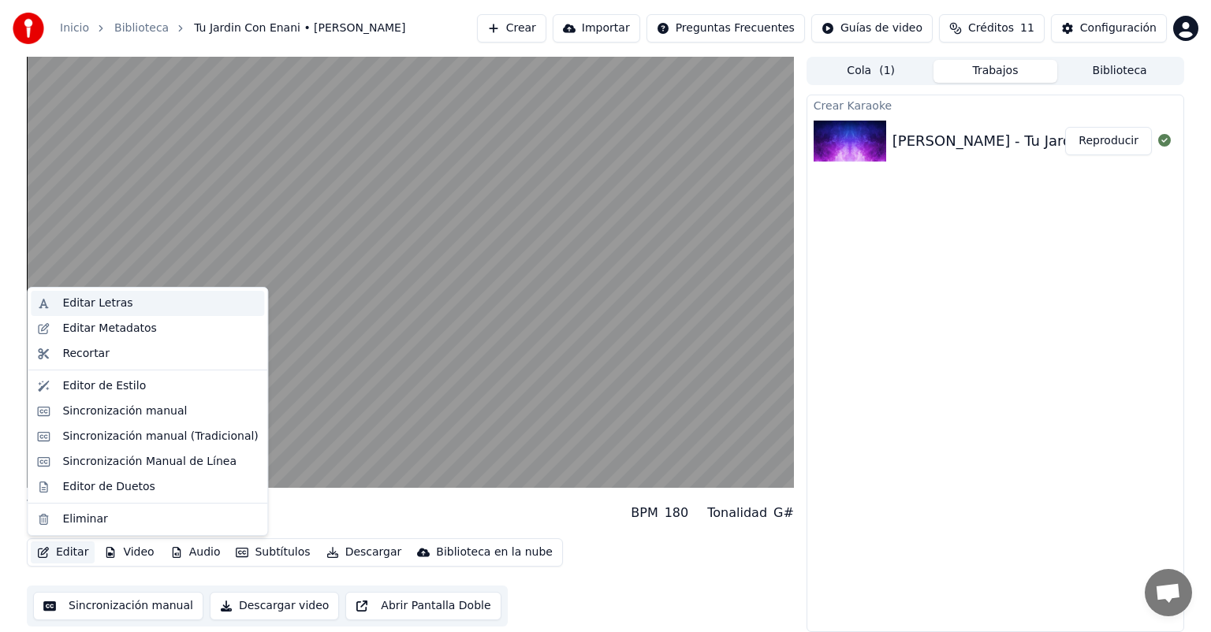
click at [110, 311] on div "Editar Letras" at bounding box center [147, 303] width 233 height 25
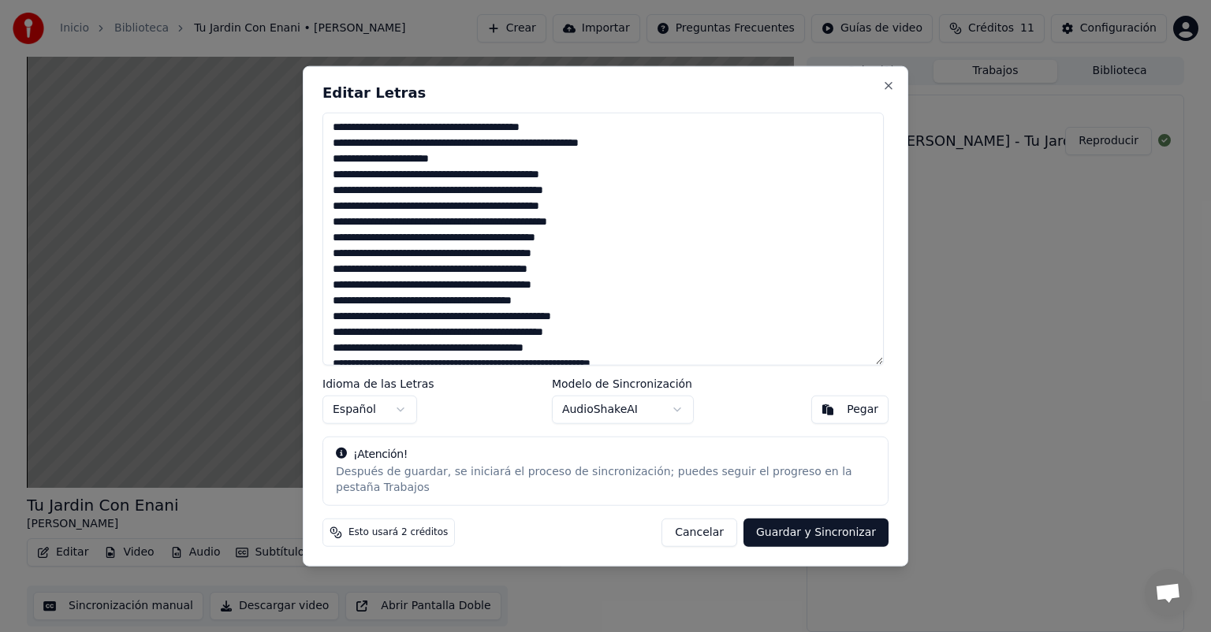
click at [651, 430] on body "Inicio Biblioteca Tu Jardin Con Enani • Matias Valdez Crear Importar Preguntas …" at bounding box center [605, 316] width 1211 height 632
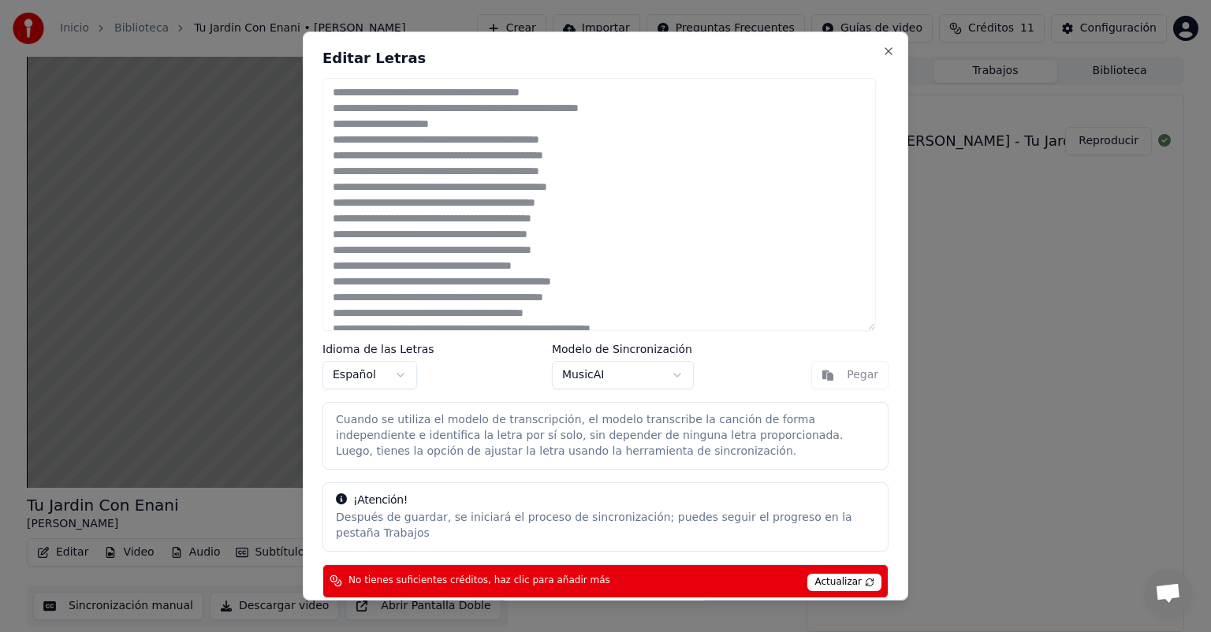
scroll to position [57, 0]
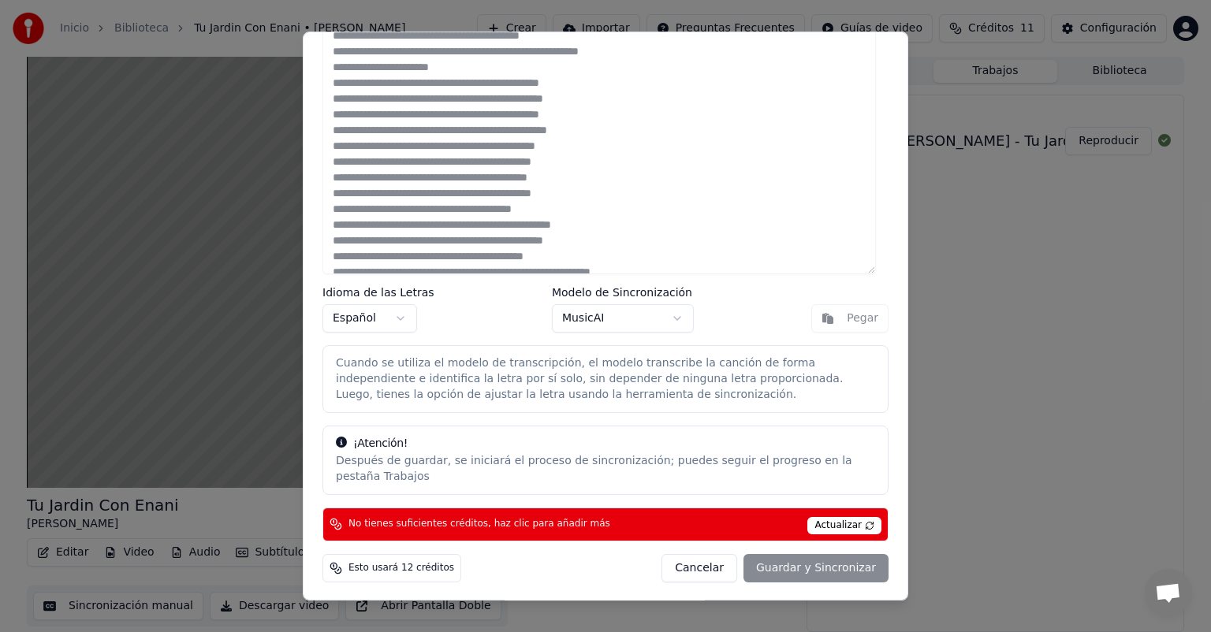
click at [603, 318] on body "Inicio Biblioteca Tu Jardin Con Enani • Matias Valdez Crear Importar Preguntas …" at bounding box center [605, 316] width 1211 height 632
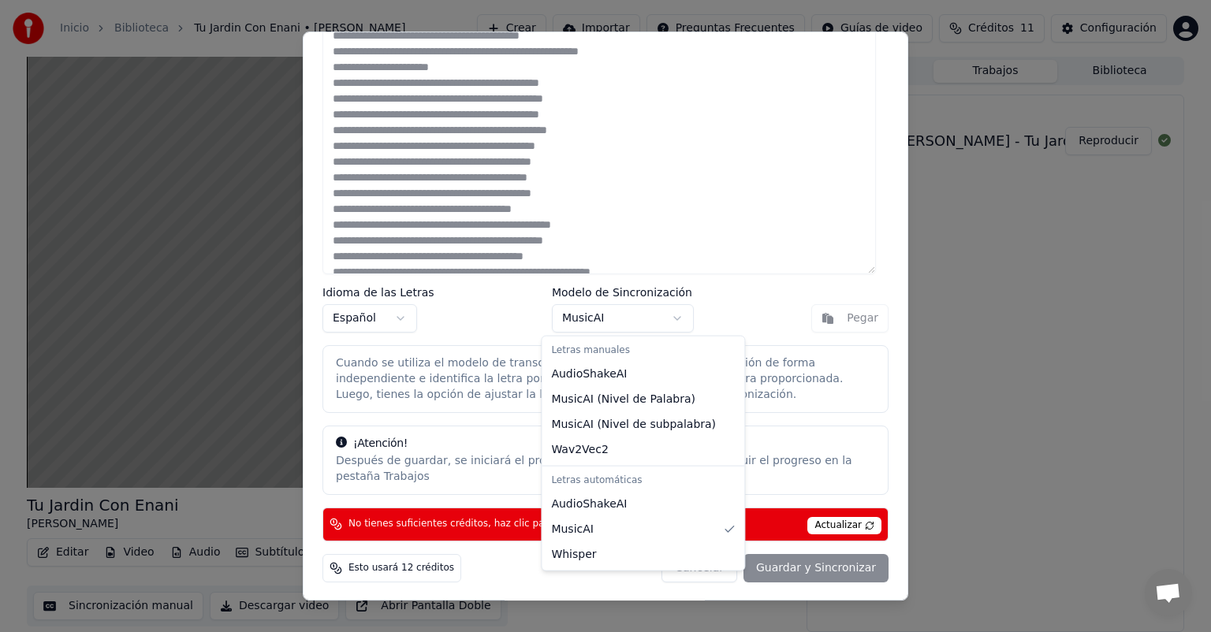
scroll to position [10, 0]
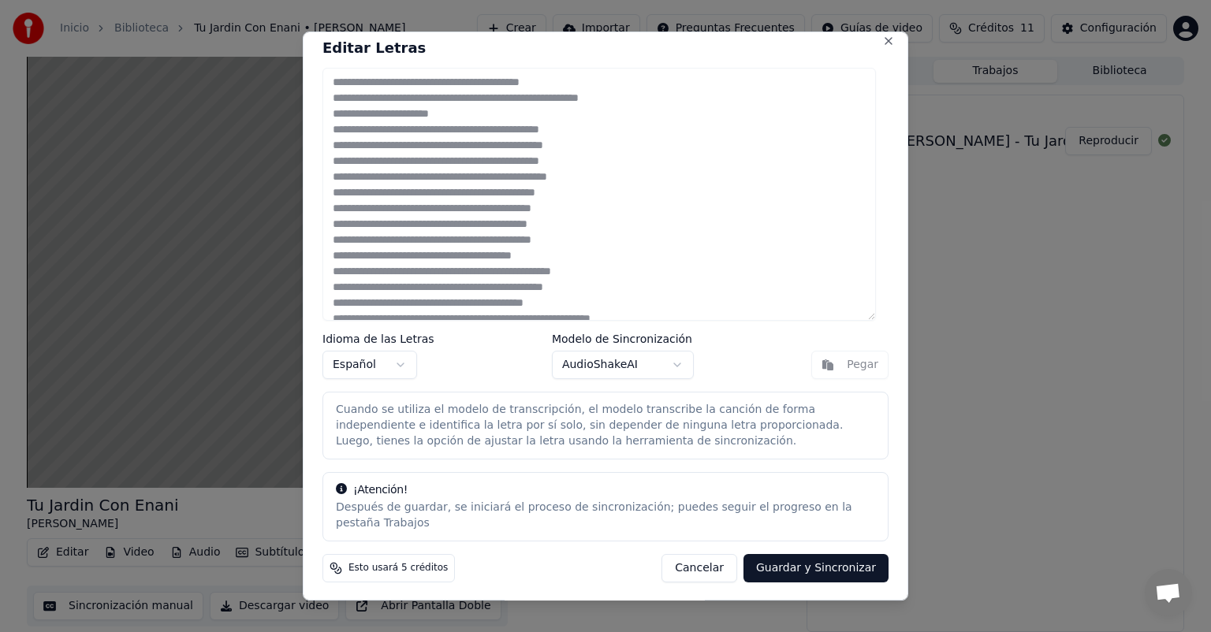
click at [812, 566] on button "Guardar y Sincronizar" at bounding box center [815, 568] width 145 height 28
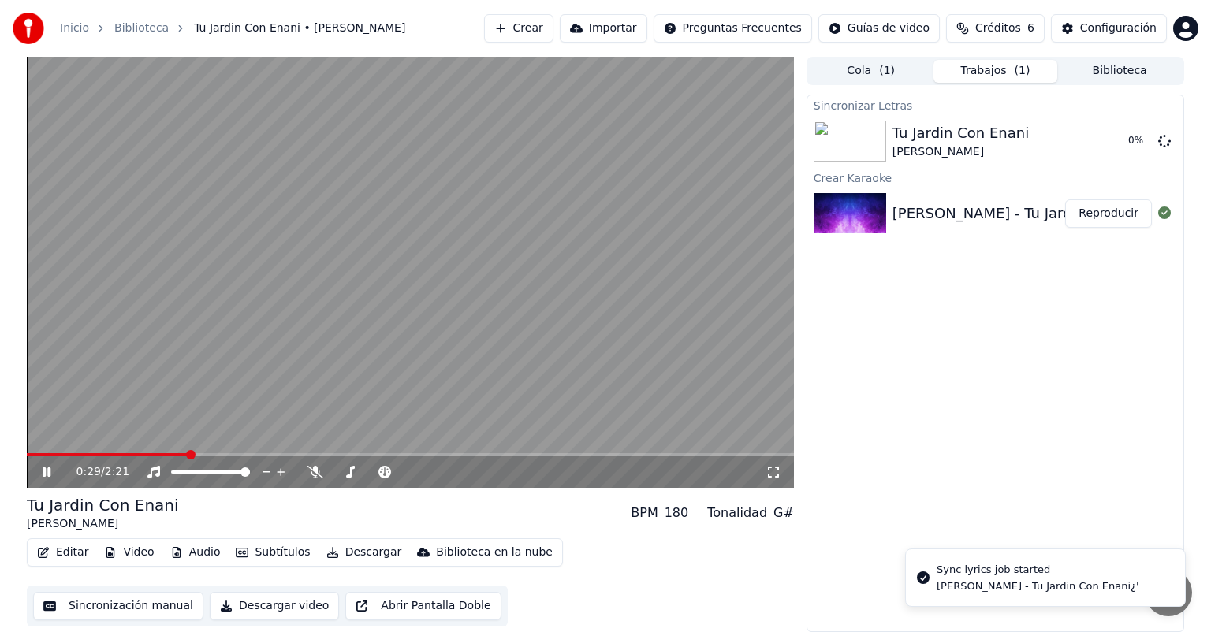
click at [913, 388] on div "Sincronizar Letras Tu Jardin Con Enani Matias Valdez 0 % Crear Karaoke Matias V…" at bounding box center [995, 364] width 378 height 538
click at [962, 413] on div "Sincronizar Letras Tu Jardin Con Enani Matias Valdez 0 % Crear Karaoke Matias V…" at bounding box center [995, 364] width 378 height 538
click at [683, 512] on div "180" at bounding box center [676, 513] width 24 height 19
click at [977, 318] on div "Sincronizar Letras Tu Jardin Con Enani Matias Valdez 2 % Crear Karaoke Matias V…" at bounding box center [995, 364] width 378 height 538
click at [50, 549] on button "Editar" at bounding box center [63, 552] width 64 height 22
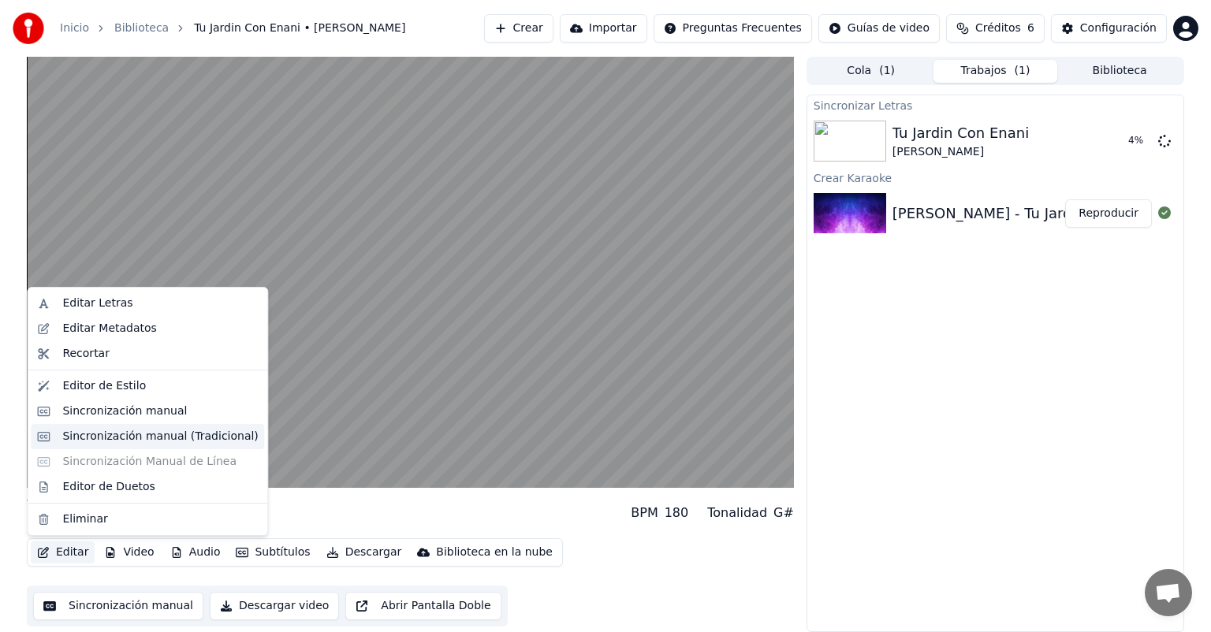
click at [140, 429] on div "Sincronización manual (Tradicional)" at bounding box center [159, 437] width 195 height 16
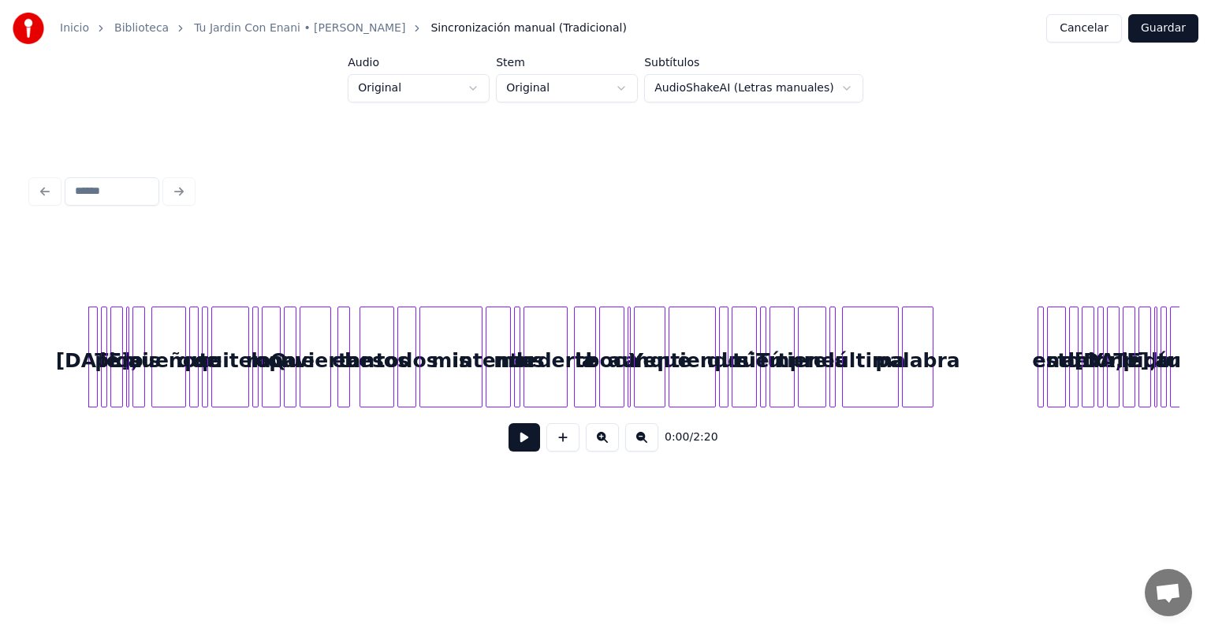
click at [1109, 24] on button "Cancelar" at bounding box center [1084, 28] width 76 height 28
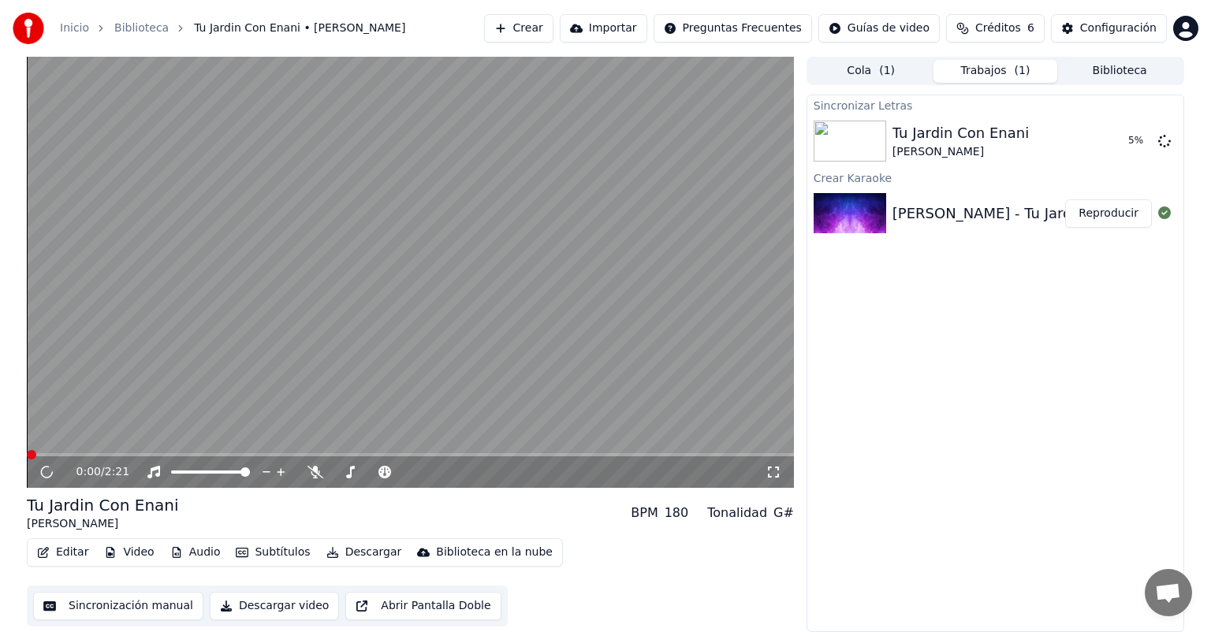
click at [76, 550] on button "Editar" at bounding box center [63, 552] width 64 height 22
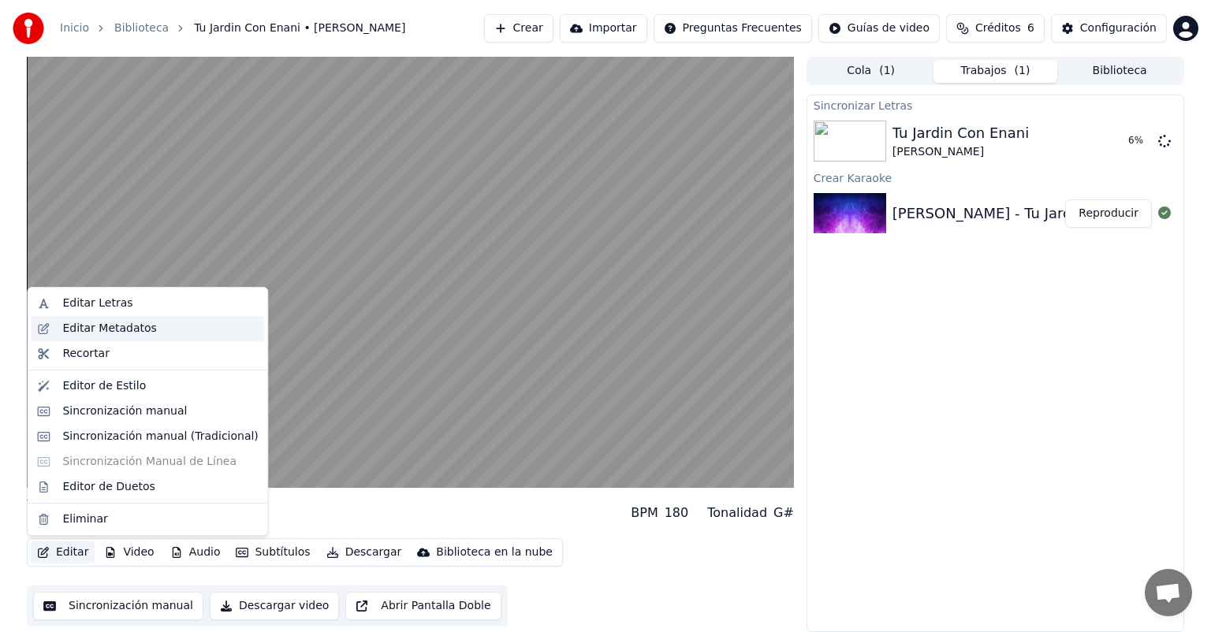
click at [121, 326] on div "Editar Metadatos" at bounding box center [109, 329] width 94 height 16
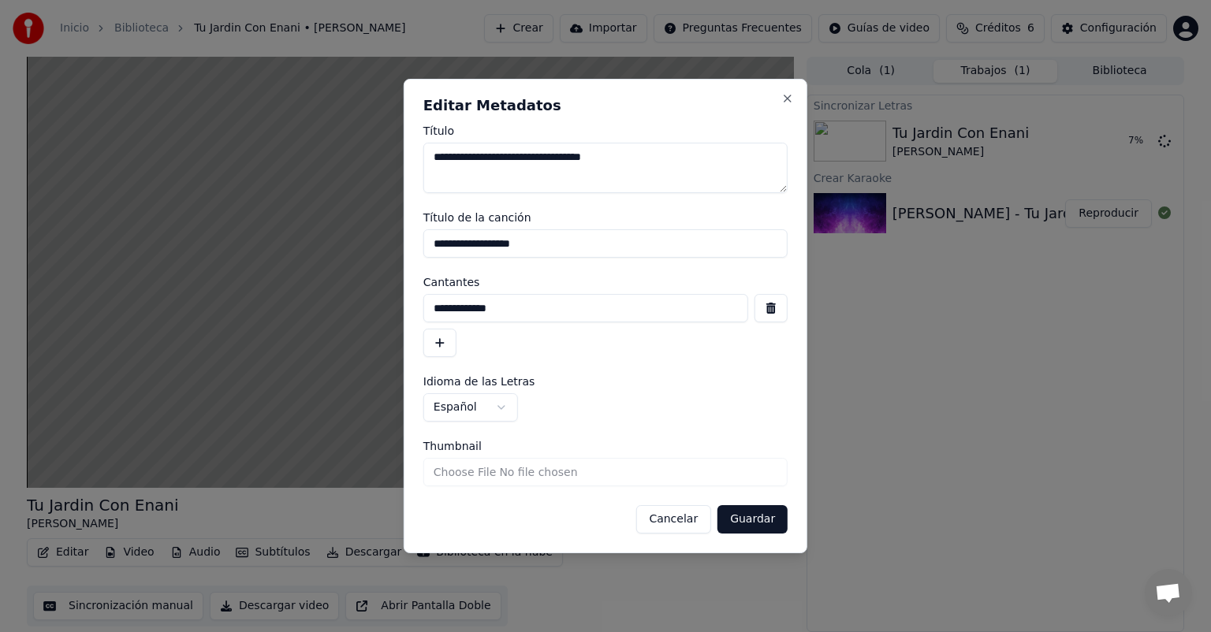
click at [606, 400] on div "**********" at bounding box center [605, 407] width 364 height 28
click at [612, 436] on form "**********" at bounding box center [605, 329] width 364 height 408
click at [678, 525] on button "Cancelar" at bounding box center [673, 519] width 76 height 28
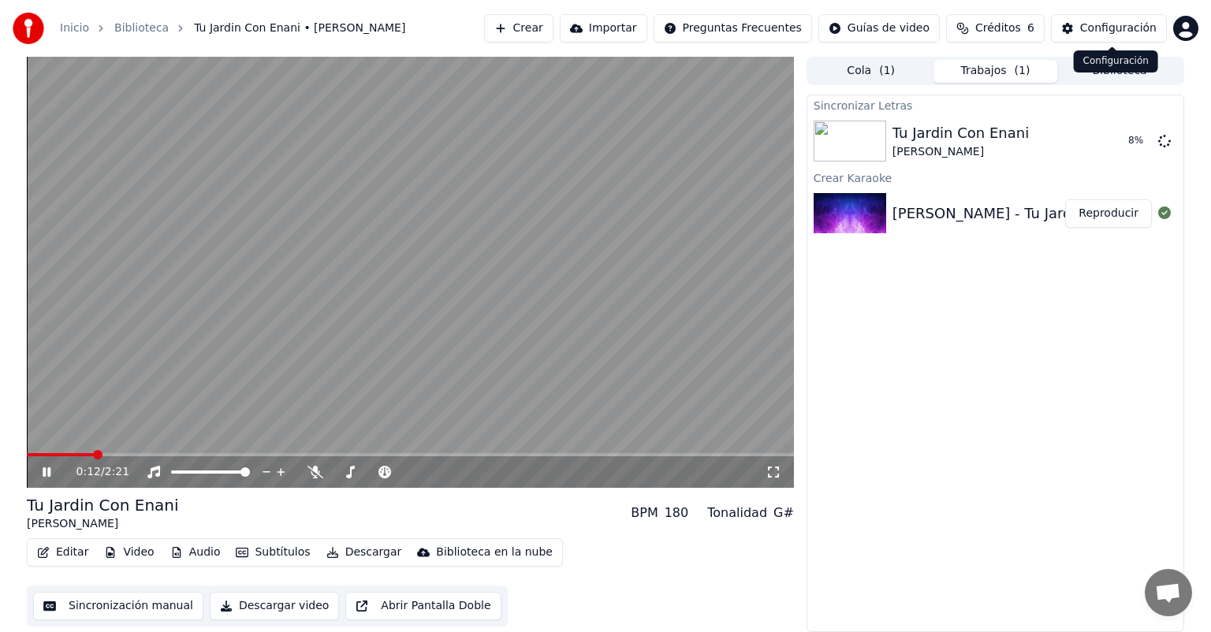
click at [1115, 40] on button "Configuración" at bounding box center [1109, 28] width 116 height 28
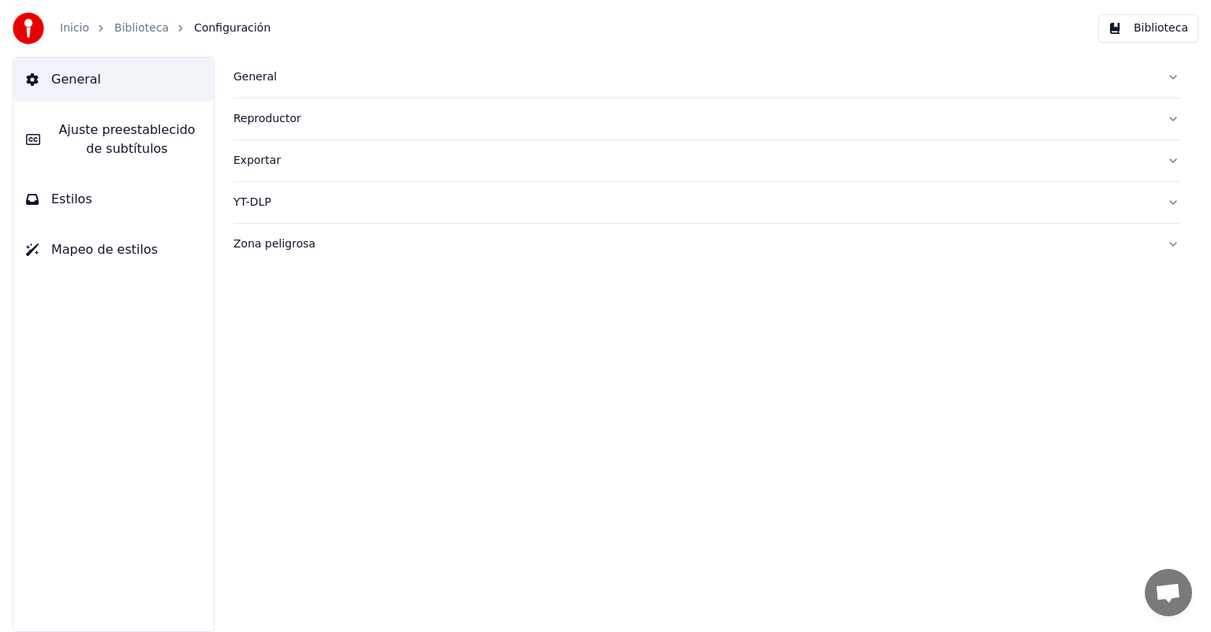
click at [246, 76] on div "General" at bounding box center [693, 77] width 921 height 16
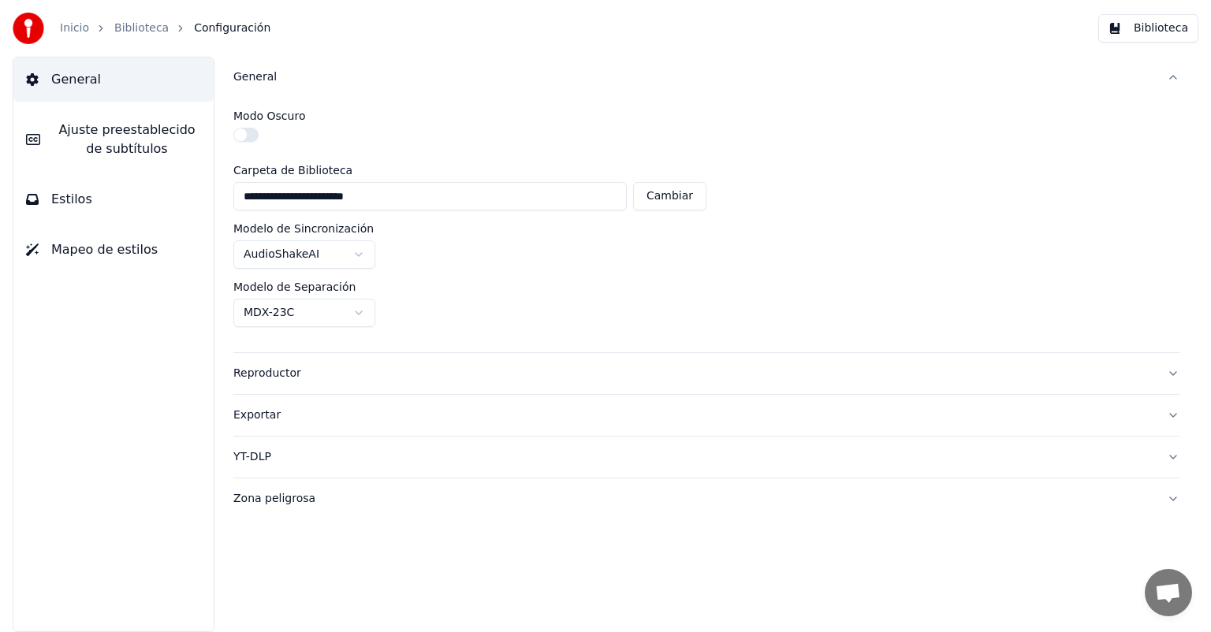
click at [58, 84] on span "General" at bounding box center [76, 79] width 50 height 19
click at [57, 207] on span "Estilos" at bounding box center [71, 199] width 41 height 19
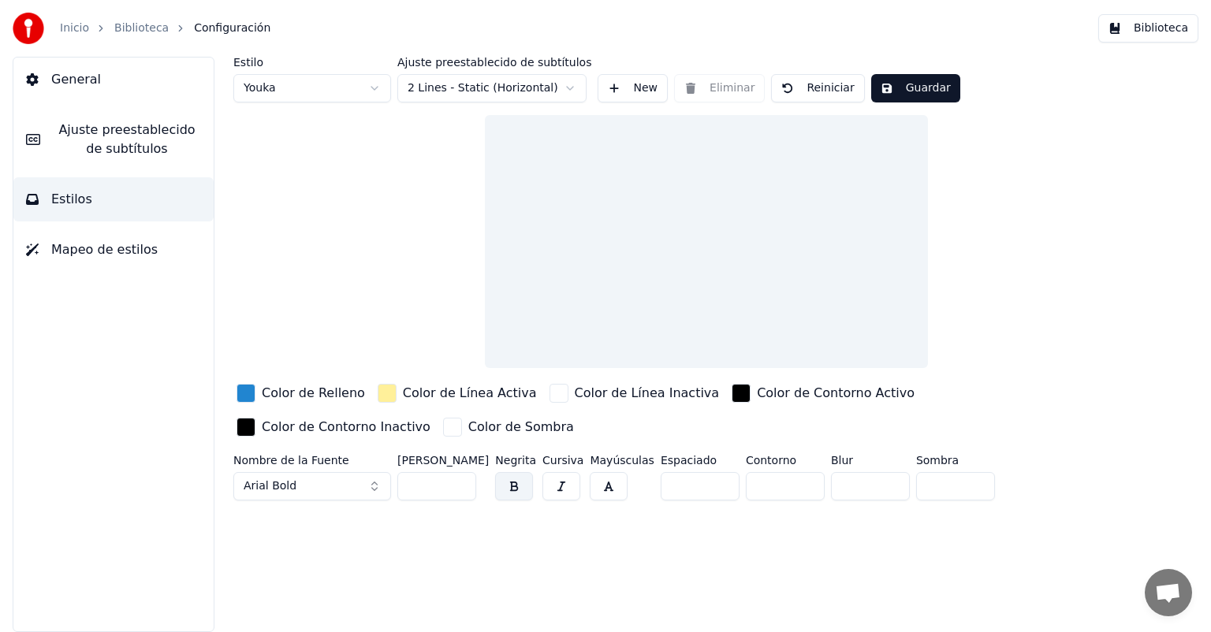
click at [164, 456] on div "General Ajuste preestablecido de subtítulos Estilos Mapeo de estilos" at bounding box center [114, 344] width 202 height 575
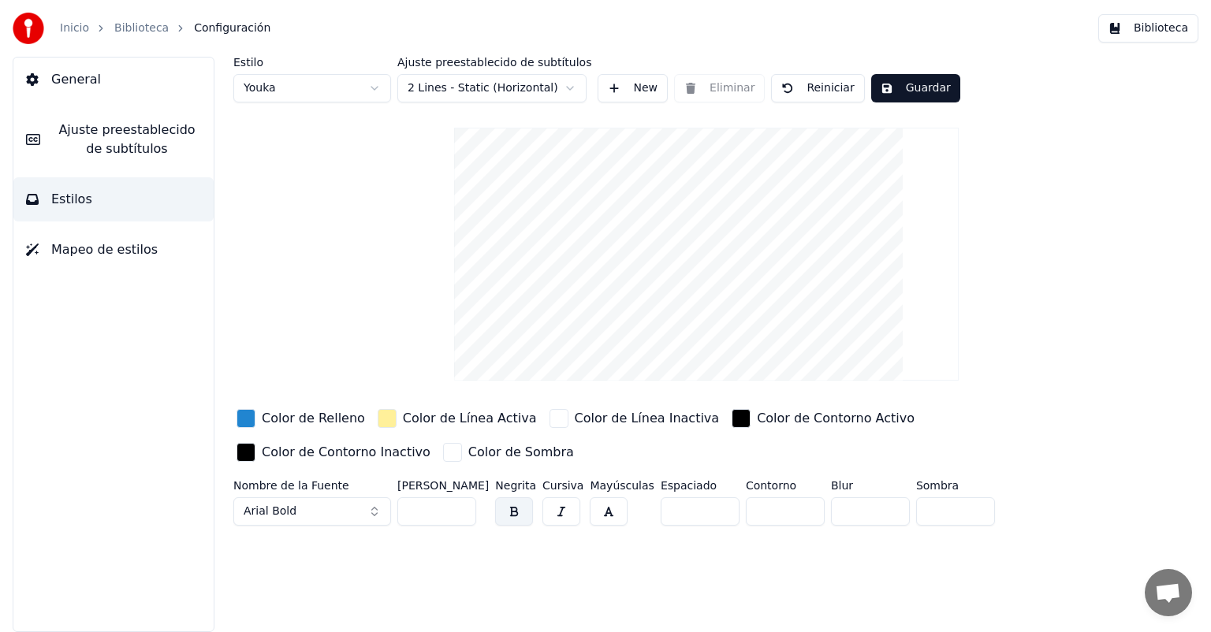
click at [43, 16] on img at bounding box center [29, 29] width 32 height 32
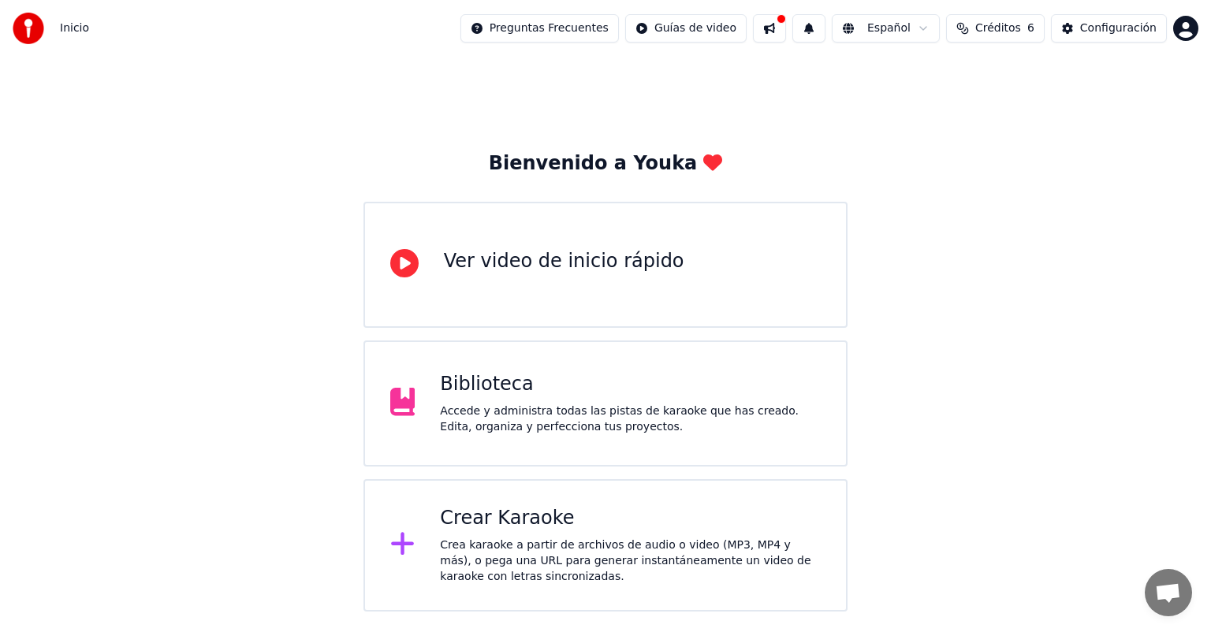
click at [786, 35] on button at bounding box center [769, 28] width 33 height 28
click at [684, 91] on div "Bienvenido a Youka Ver video de inicio rápido Biblioteca Accede y administra to…" at bounding box center [605, 334] width 1211 height 555
click at [1192, 32] on html "Inicio Preguntas Frecuentes Guías de video Español Créditos 6 Configuración Bie…" at bounding box center [605, 306] width 1211 height 612
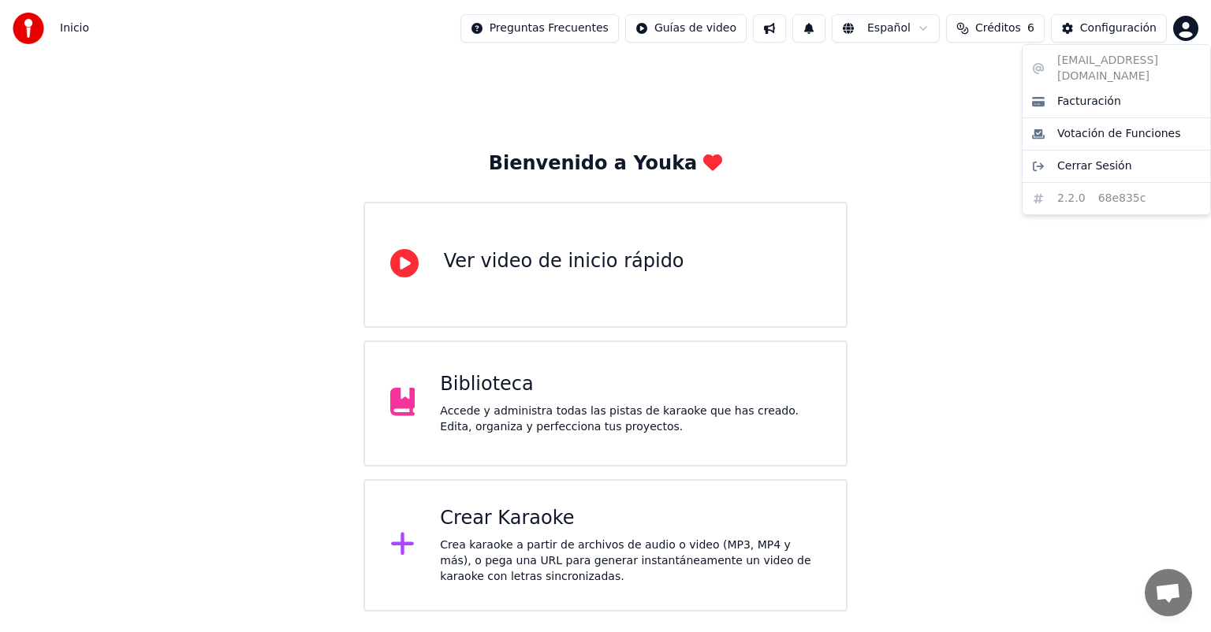
click at [940, 141] on html "Inicio Preguntas Frecuentes Guías de video Español Créditos 6 Configuración Bie…" at bounding box center [605, 306] width 1211 height 612
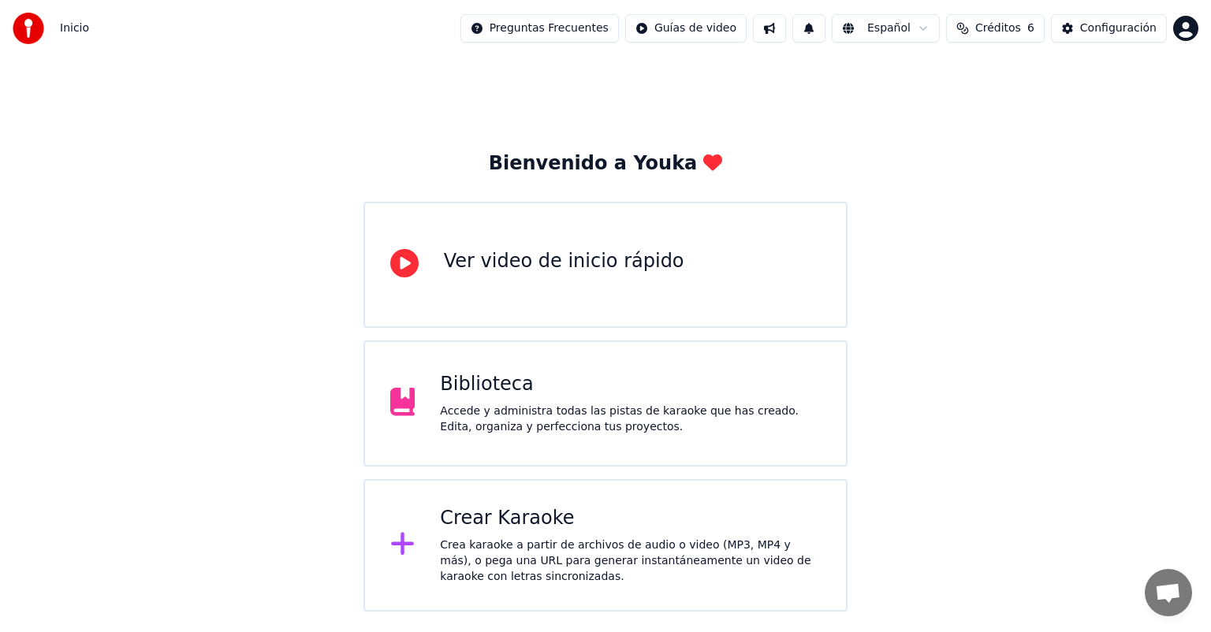
click at [555, 521] on div "Crear Karaoke" at bounding box center [630, 518] width 381 height 25
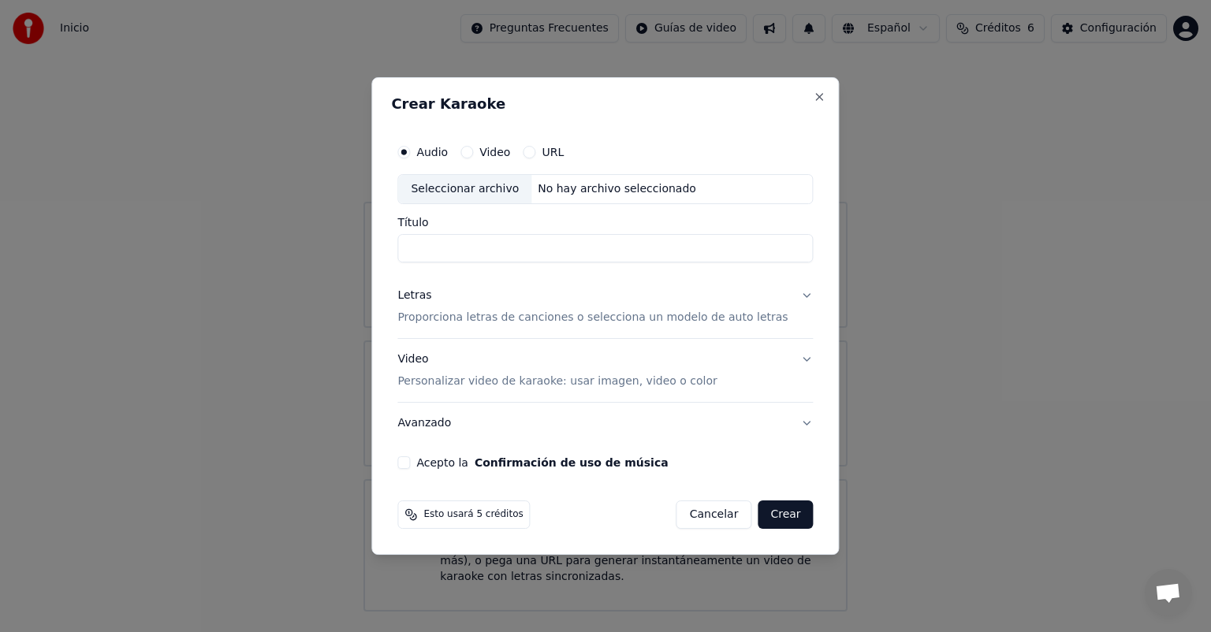
click at [497, 153] on label "Video" at bounding box center [494, 152] width 31 height 11
click at [473, 153] on button "Video" at bounding box center [466, 152] width 13 height 13
click at [497, 247] on input "Título" at bounding box center [604, 248] width 415 height 28
click at [480, 192] on div "Seleccionar archivo" at bounding box center [464, 189] width 133 height 28
click at [410, 467] on button "Acepto la Confirmación de uso de música" at bounding box center [403, 462] width 13 height 13
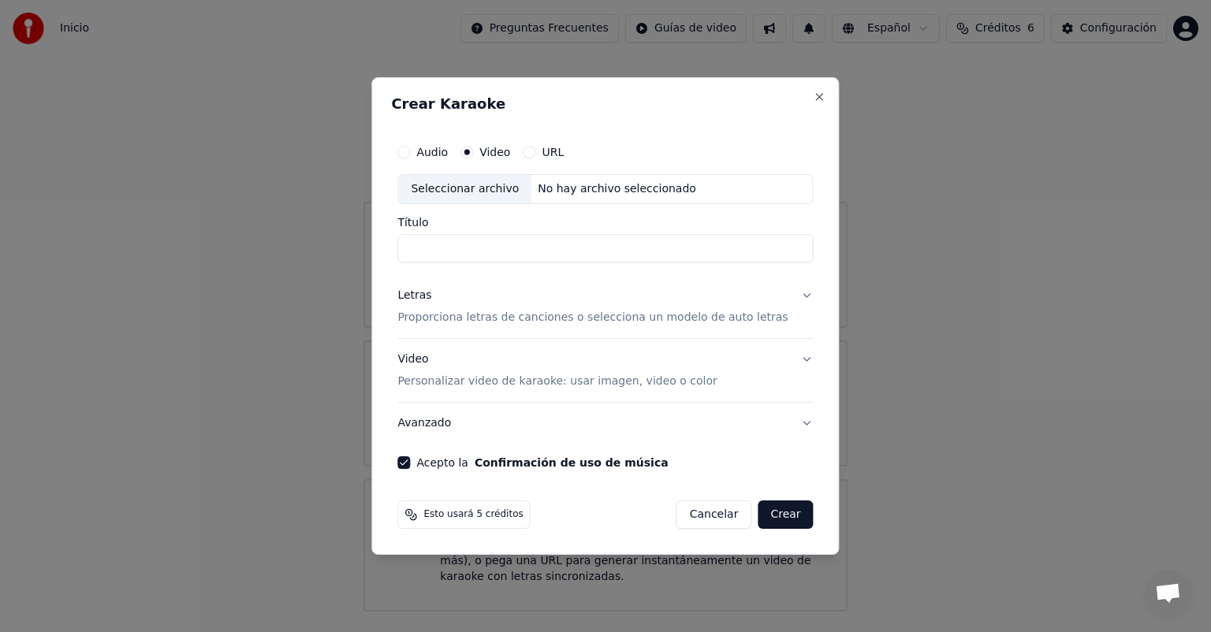
click at [714, 527] on button "Cancelar" at bounding box center [714, 514] width 76 height 28
